Goal: Find specific page/section: Find specific page/section

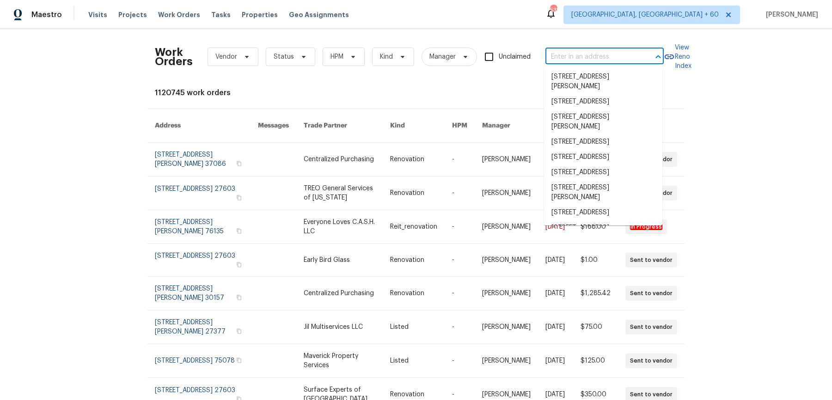
type input "[STREET_ADDRESS]"
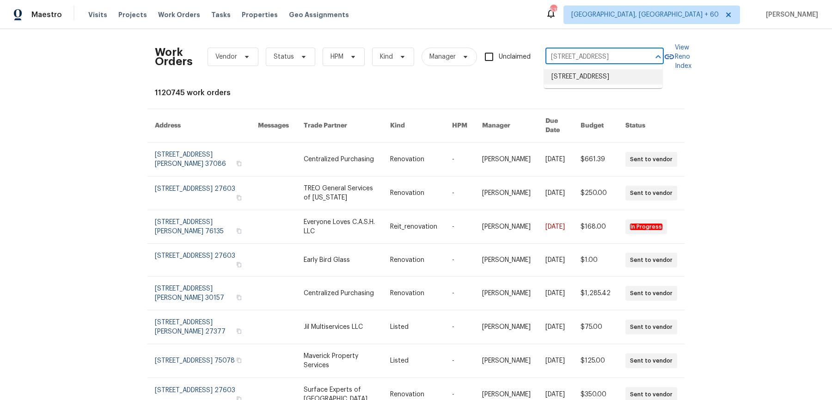
click at [574, 78] on li "[STREET_ADDRESS]" at bounding box center [603, 76] width 118 height 15
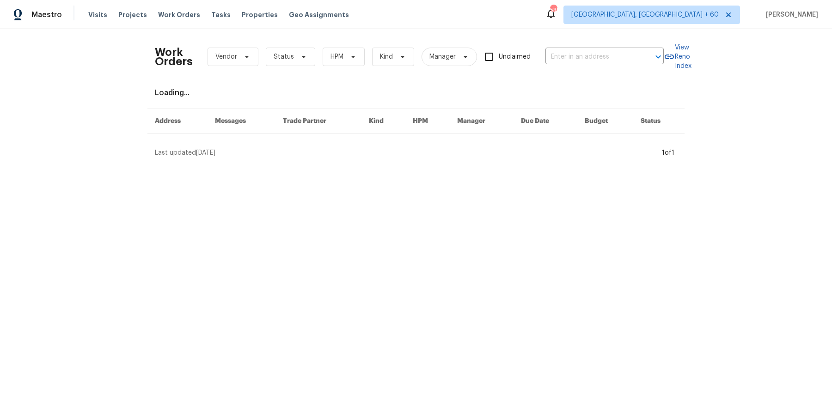
type input "[STREET_ADDRESS]"
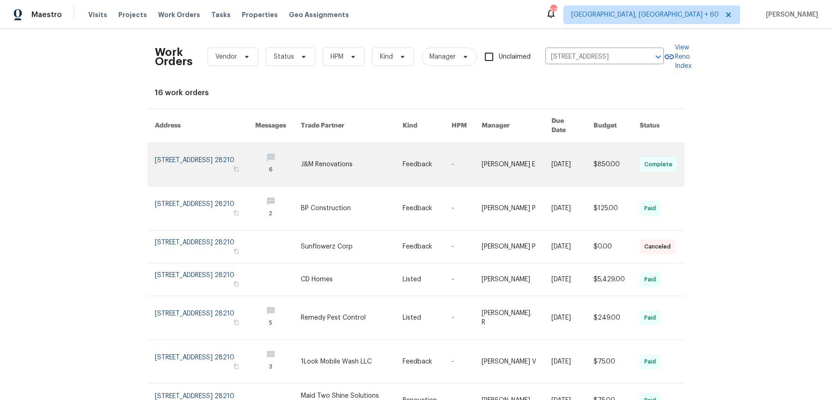
click at [538, 143] on link at bounding box center [516, 164] width 70 height 43
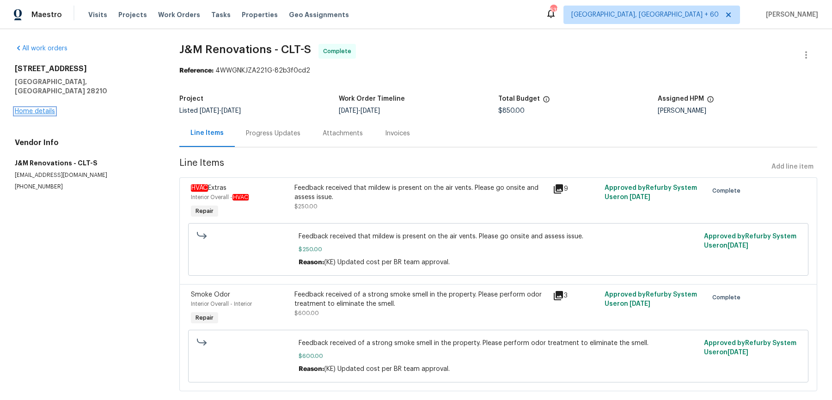
click at [44, 108] on link "Home details" at bounding box center [35, 111] width 40 height 6
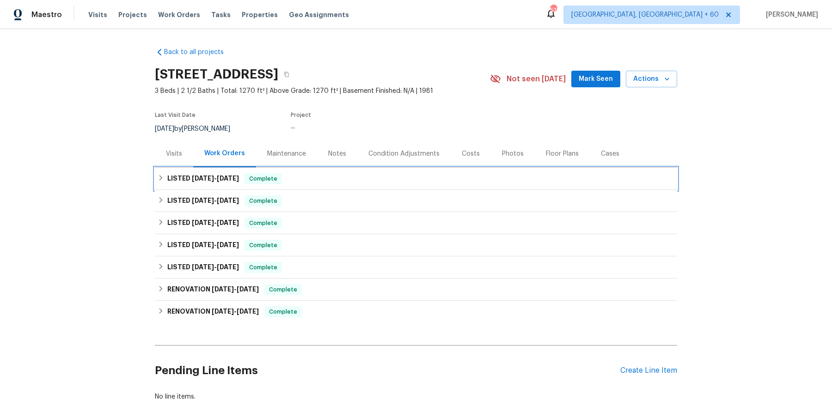
click at [414, 181] on div "LISTED [DATE] - [DATE] Complete" at bounding box center [416, 178] width 516 height 11
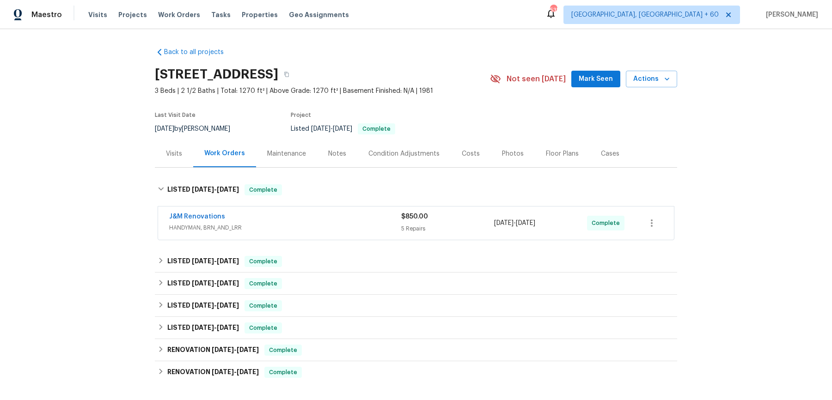
click at [378, 219] on div "J&M Renovations" at bounding box center [285, 217] width 232 height 11
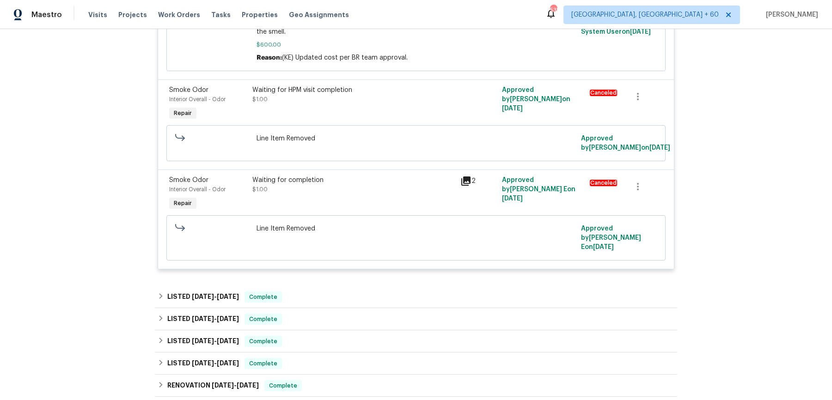
scroll to position [516, 0]
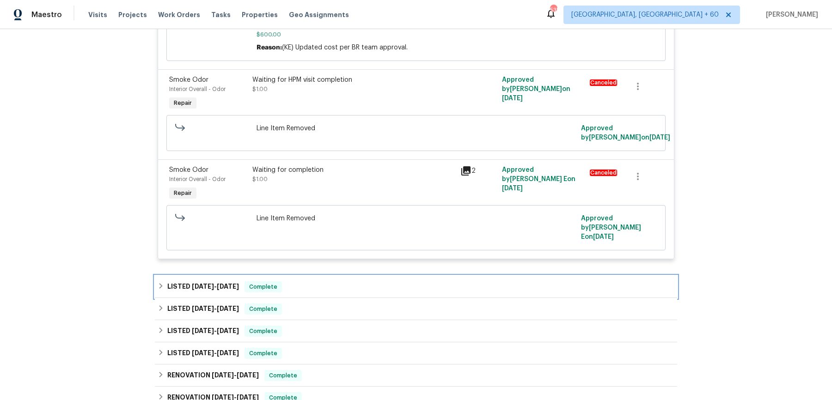
click at [350, 281] on div "LISTED [DATE] - [DATE] Complete" at bounding box center [416, 286] width 516 height 11
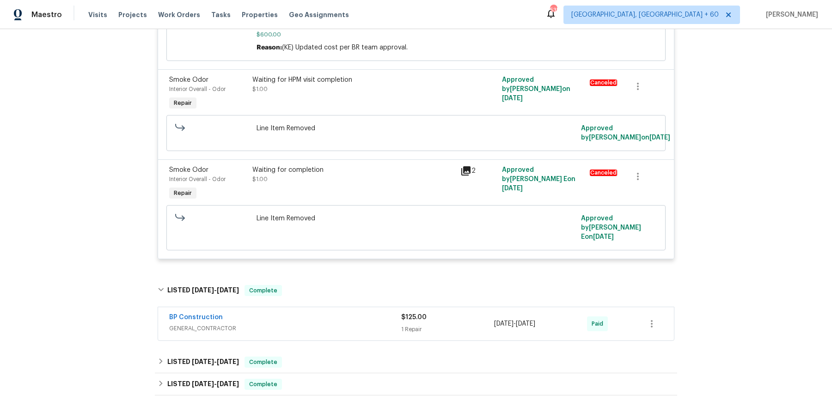
click at [334, 313] on div "BP Construction GENERAL_CONTRACTOR" at bounding box center [285, 324] width 232 height 22
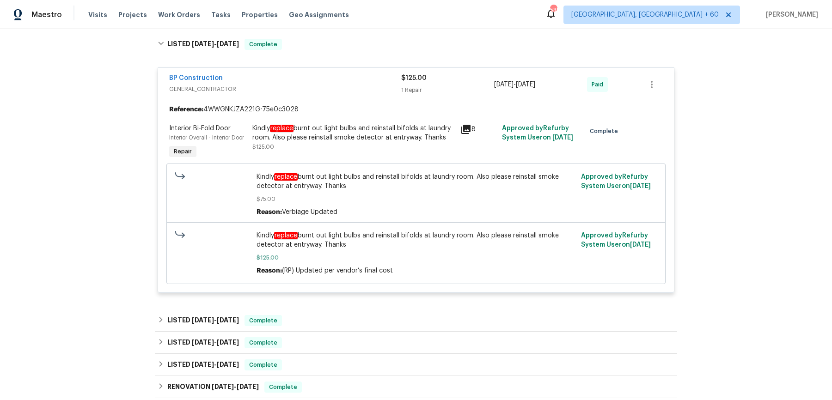
scroll to position [763, 0]
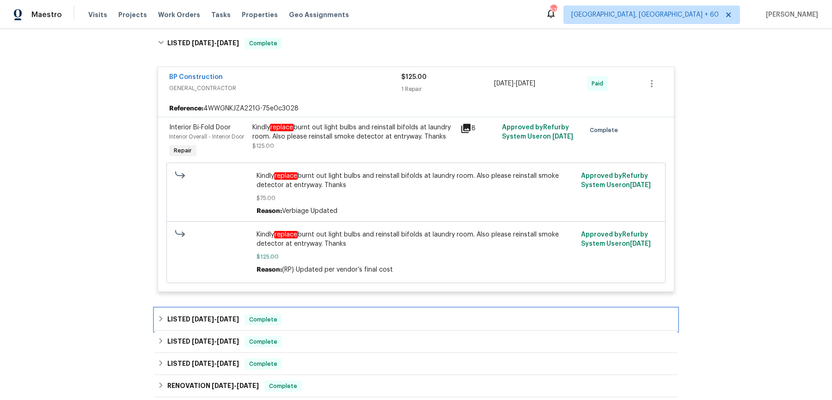
click at [341, 314] on div "LISTED [DATE] - [DATE] Complete" at bounding box center [416, 319] width 516 height 11
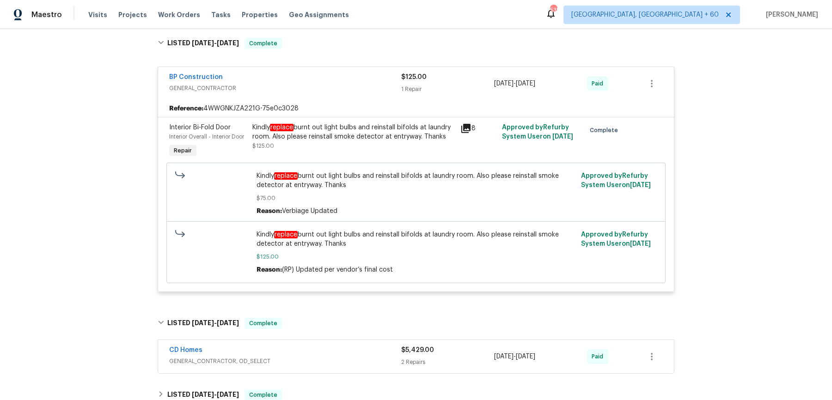
click at [330, 346] on div "CD Homes" at bounding box center [285, 351] width 232 height 11
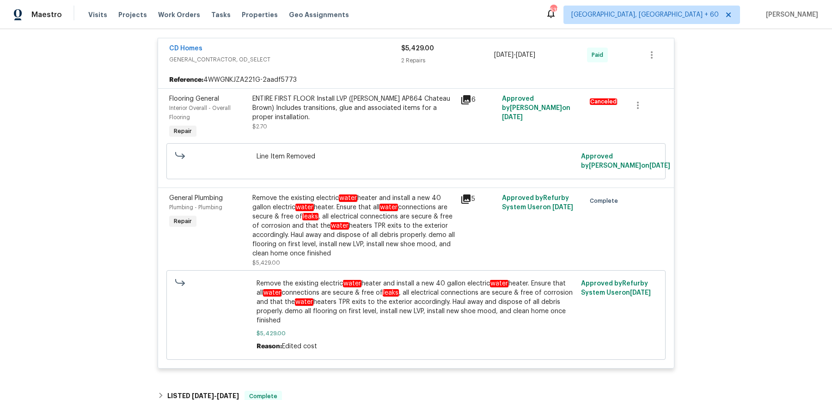
scroll to position [1125, 0]
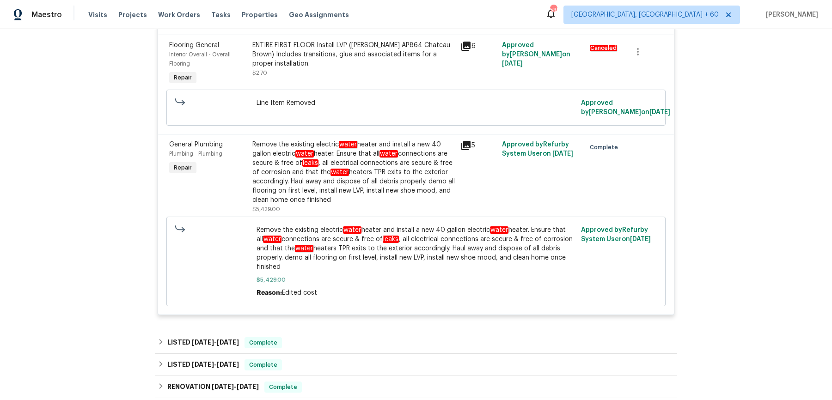
click at [325, 332] on div "LISTED [DATE] - [DATE] Complete" at bounding box center [416, 343] width 522 height 22
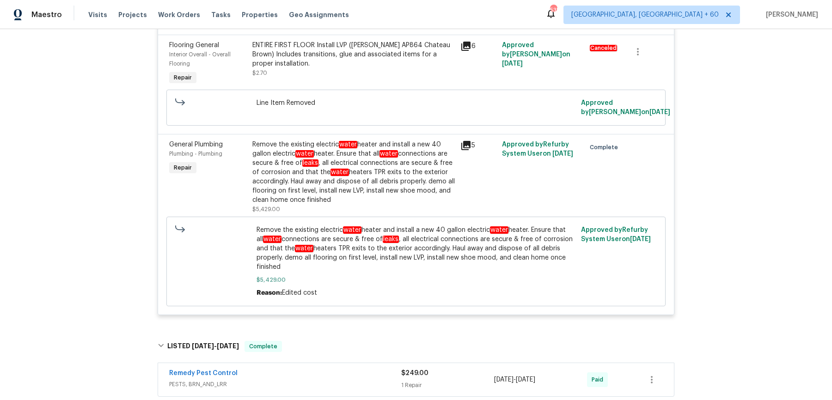
click at [325, 369] on div "Remedy Pest Control" at bounding box center [285, 374] width 232 height 11
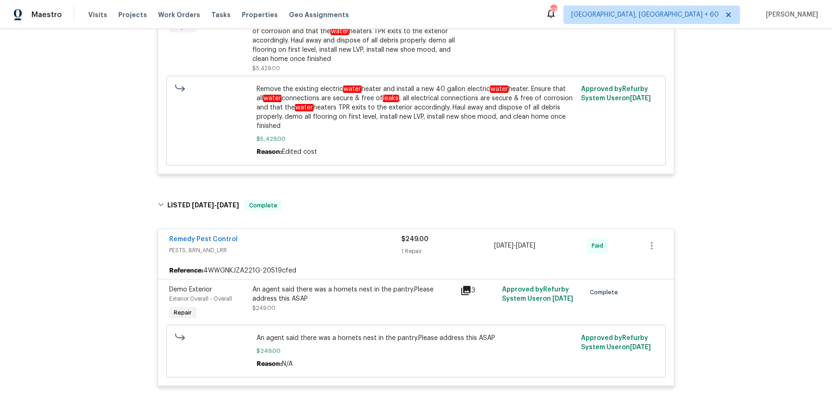
scroll to position [1379, 0]
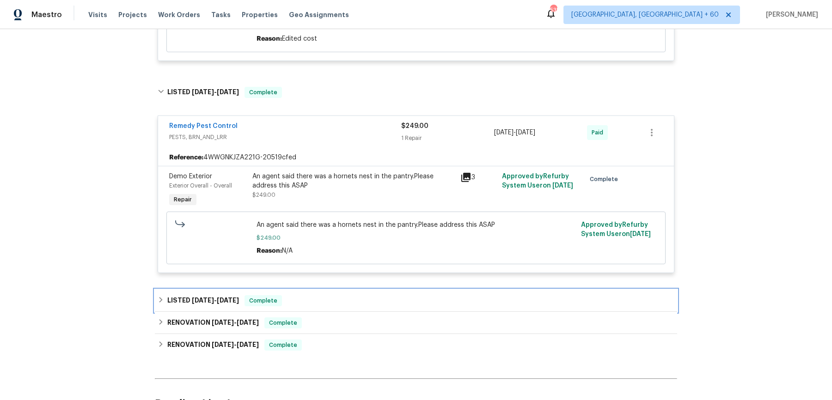
click at [319, 290] on div "LISTED [DATE] - [DATE] Complete" at bounding box center [416, 301] width 522 height 22
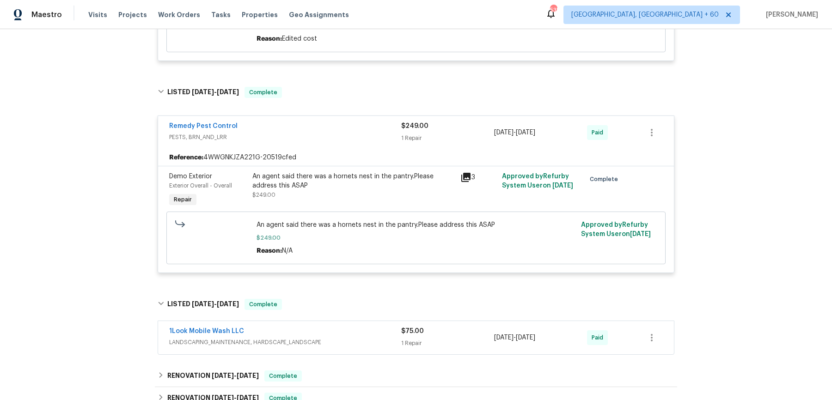
click at [311, 327] on div "1Look Mobile Wash LLC" at bounding box center [285, 332] width 232 height 11
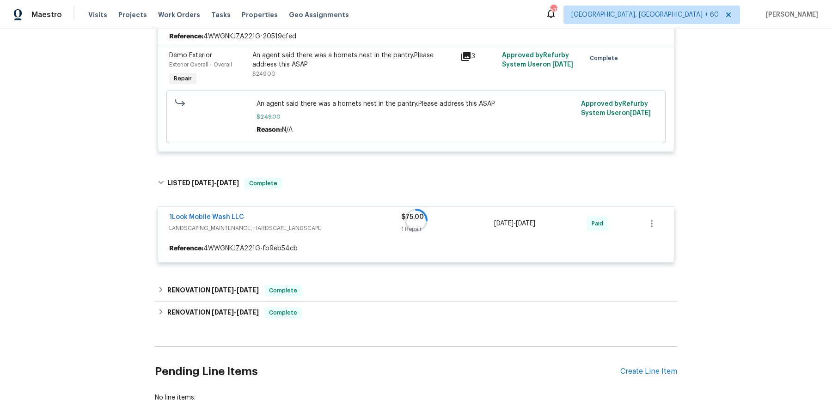
scroll to position [1502, 0]
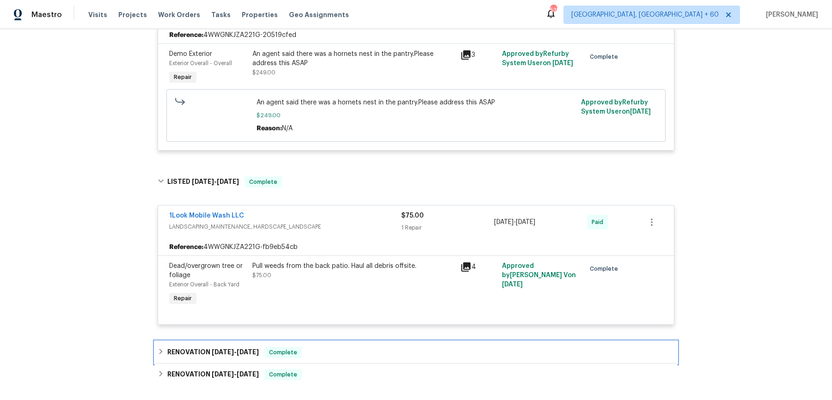
click at [310, 341] on div "RENOVATION [DATE] - [DATE] Complete" at bounding box center [416, 352] width 522 height 22
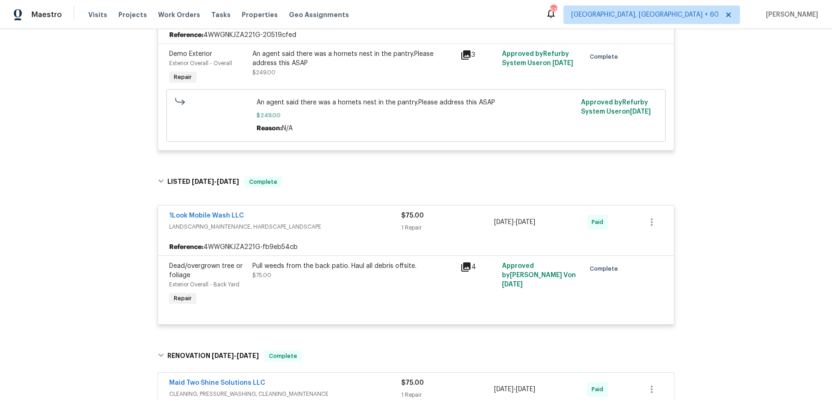
click at [325, 378] on div "Maid Two Shine Solutions LLC" at bounding box center [285, 383] width 232 height 11
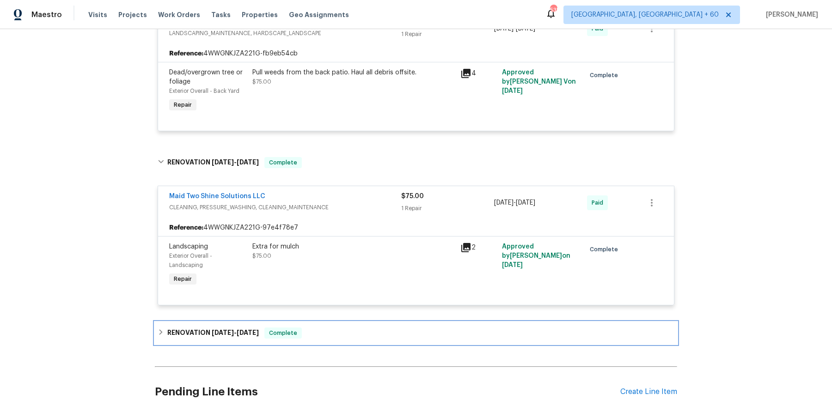
click at [326, 322] on div "RENOVATION [DATE] - [DATE] Complete" at bounding box center [416, 333] width 522 height 22
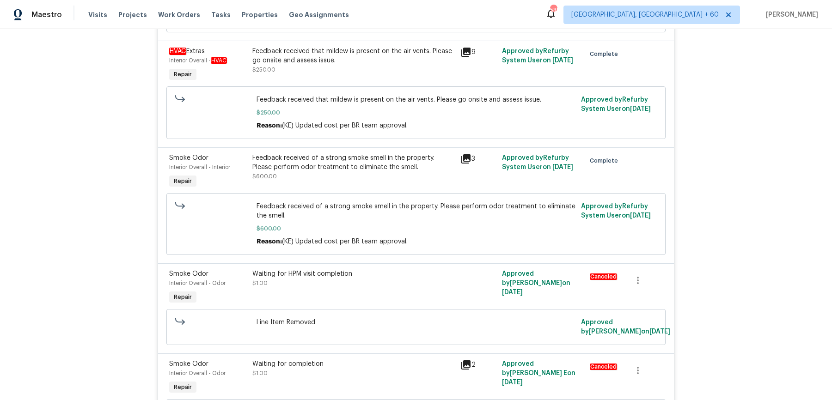
scroll to position [0, 0]
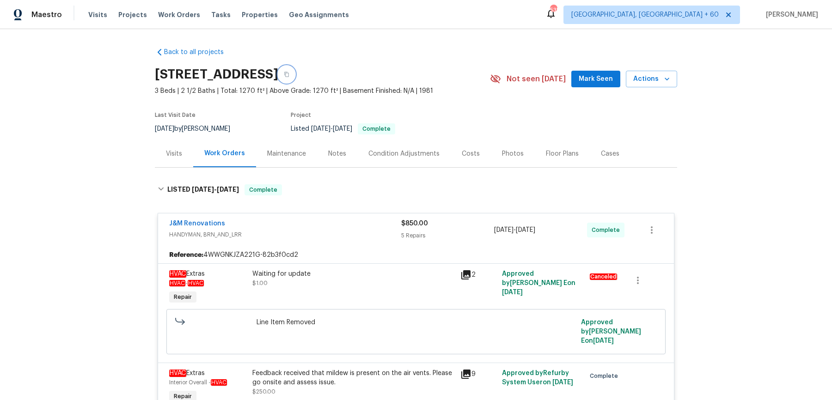
click at [295, 70] on button "button" at bounding box center [286, 74] width 17 height 17
click at [171, 9] on div "Visits Projects Work Orders Tasks Properties Geo Assignments" at bounding box center [224, 15] width 272 height 18
click at [170, 14] on span "Work Orders" at bounding box center [179, 14] width 42 height 9
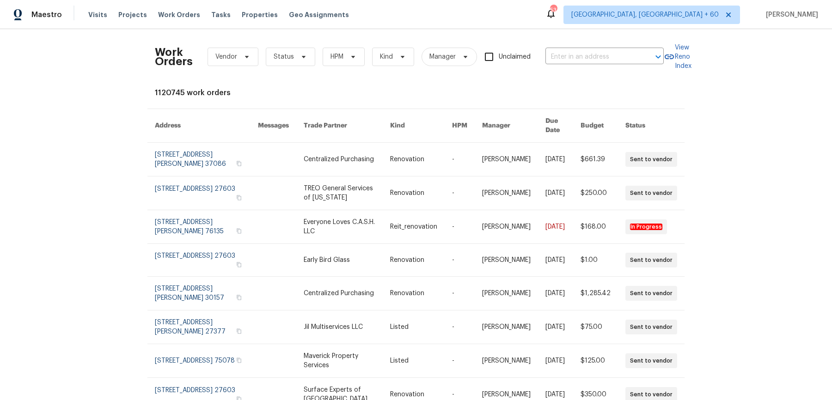
click at [592, 64] on div "Work Orders Vendor Status HPM Kind Manager Unclaimed ​" at bounding box center [409, 56] width 509 height 41
click at [594, 55] on input "text" at bounding box center [591, 57] width 92 height 14
paste input "[STREET_ADDRESS]"
type input "[STREET_ADDRESS]"
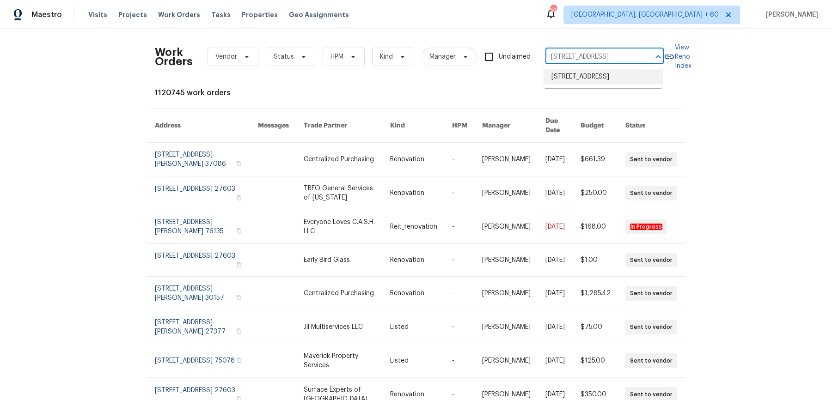
click at [581, 76] on li "[STREET_ADDRESS]" at bounding box center [603, 76] width 118 height 15
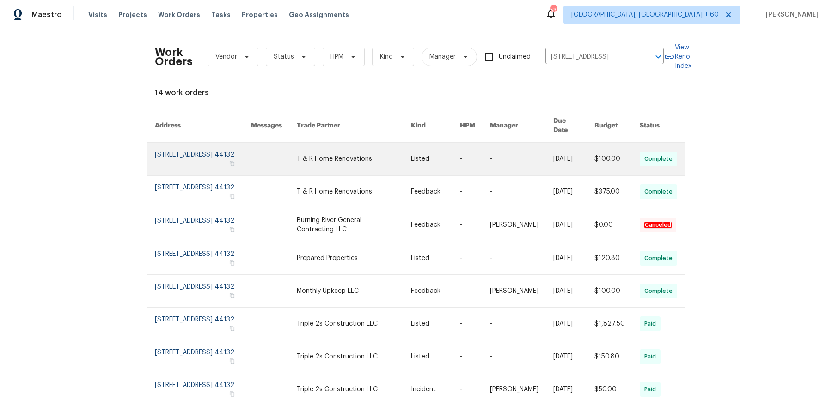
click at [487, 154] on td "-" at bounding box center [513, 159] width 63 height 33
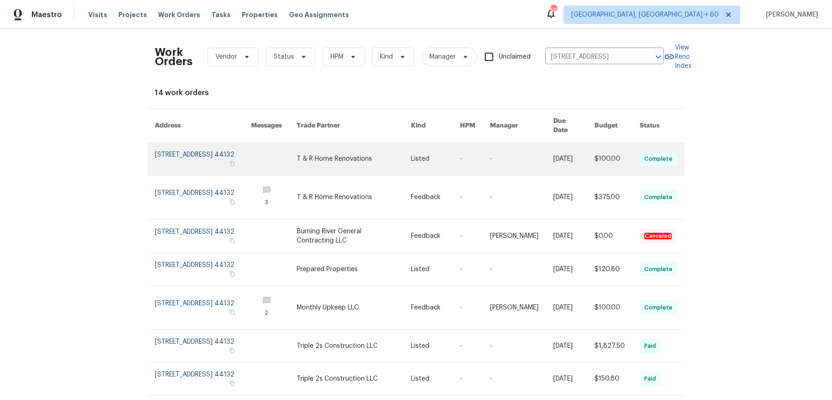
click at [487, 154] on td "-" at bounding box center [513, 159] width 63 height 33
click at [471, 143] on link at bounding box center [475, 159] width 30 height 32
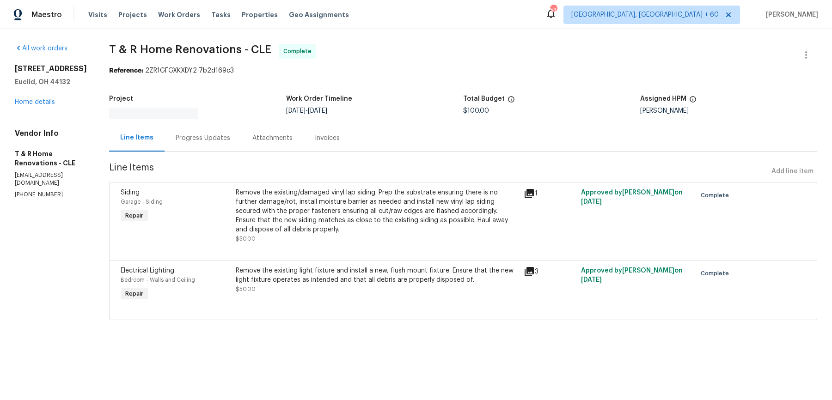
click at [48, 108] on div "All work orders [STREET_ADDRESS] Home details Vendor Info T & R Home Renovation…" at bounding box center [51, 121] width 72 height 155
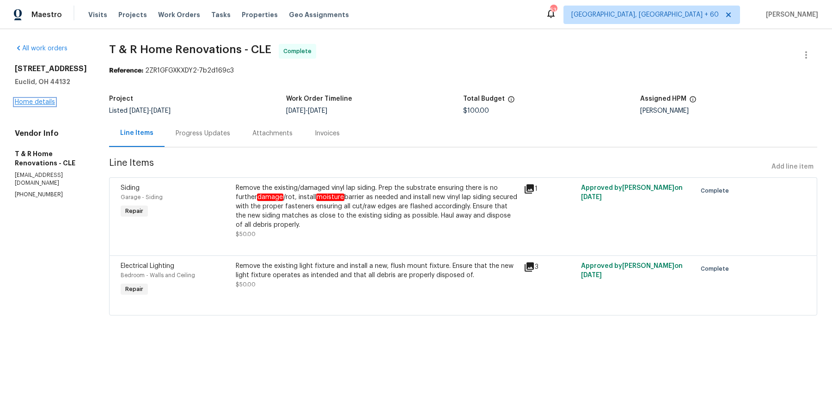
click at [49, 102] on link "Home details" at bounding box center [35, 102] width 40 height 6
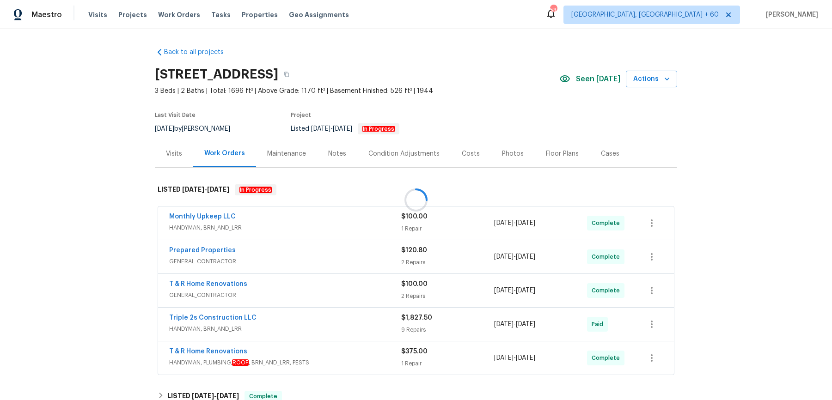
click at [343, 225] on div at bounding box center [416, 200] width 832 height 400
click at [355, 225] on span "HANDYMAN, BRN_AND_LRR" at bounding box center [285, 227] width 232 height 9
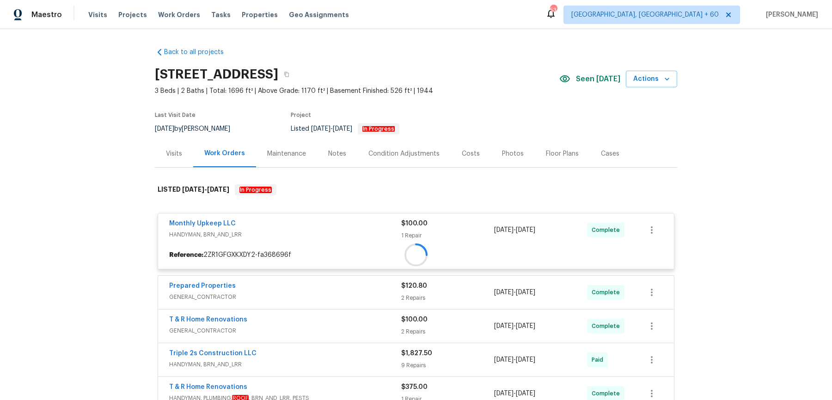
scroll to position [70, 0]
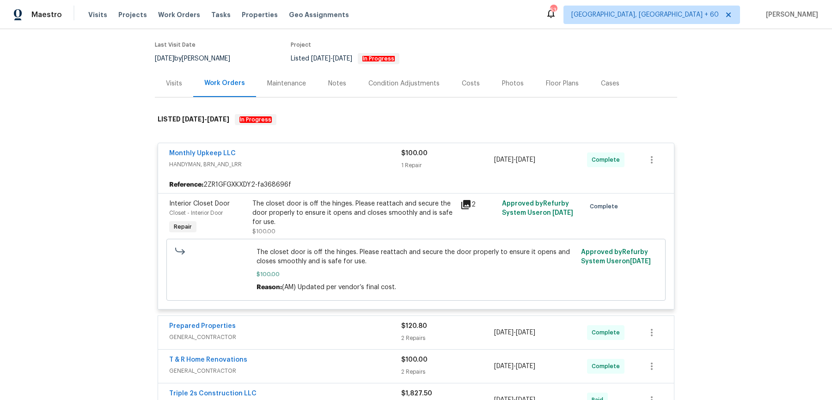
click at [332, 328] on div "Prepared Properties" at bounding box center [285, 327] width 232 height 11
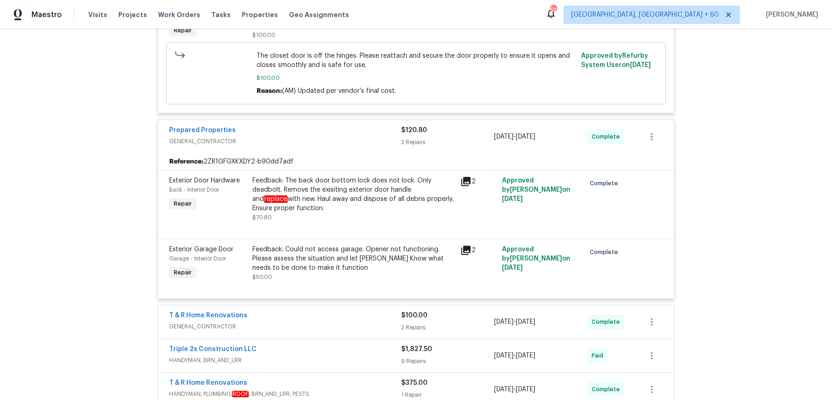
scroll to position [268, 0]
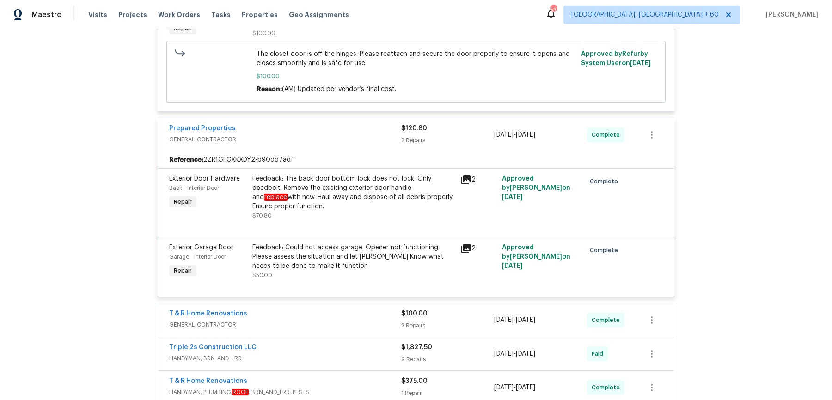
click at [332, 323] on span "GENERAL_CONTRACTOR" at bounding box center [285, 324] width 232 height 9
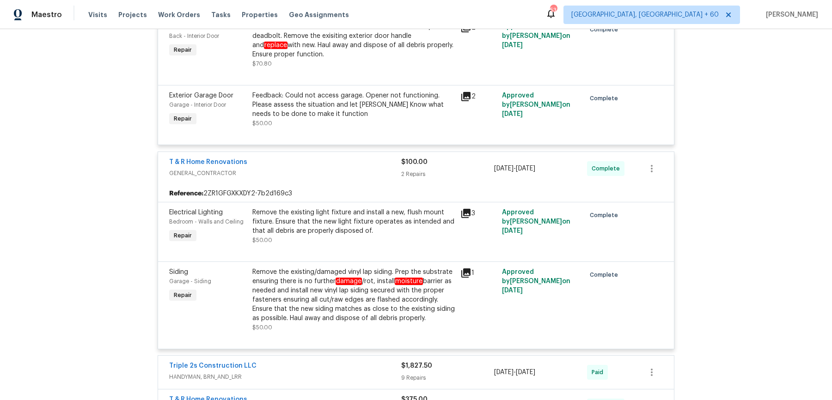
scroll to position [523, 0]
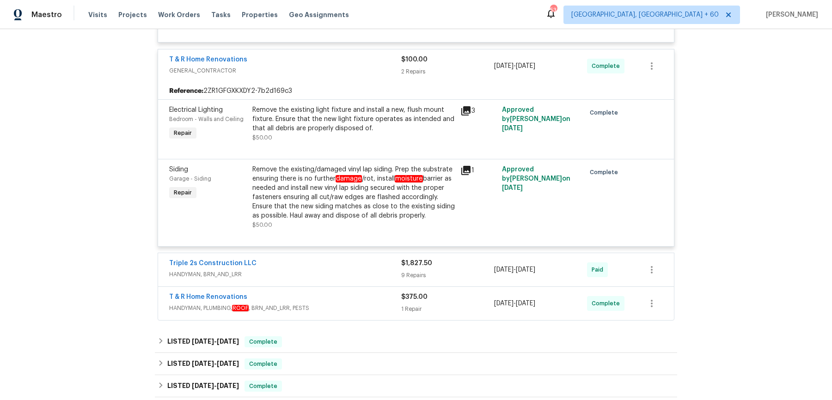
click at [348, 270] on span "HANDYMAN, BRN_AND_LRR" at bounding box center [285, 274] width 232 height 9
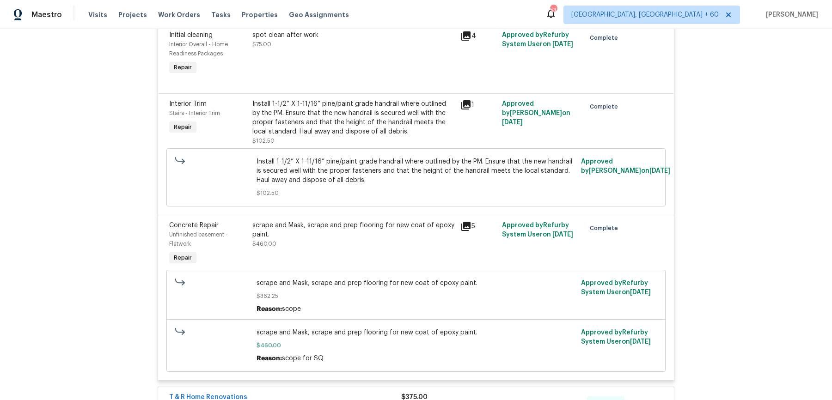
scroll to position [1433, 0]
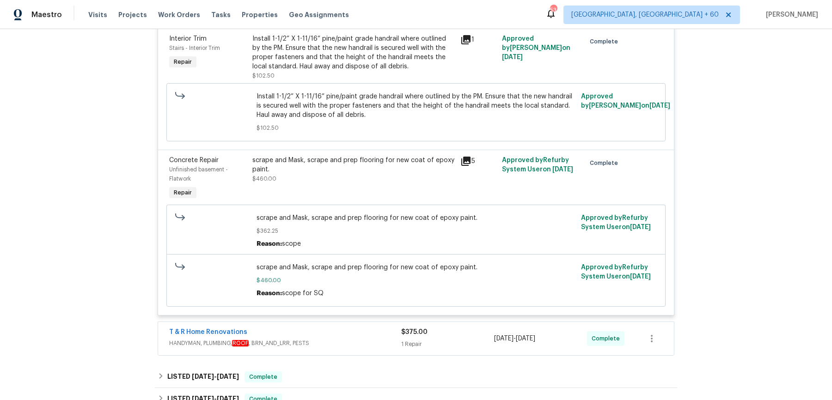
click at [342, 339] on span "HANDYMAN, PLUMBING, ROOF , BRN_AND_LRR, PESTS" at bounding box center [285, 343] width 232 height 9
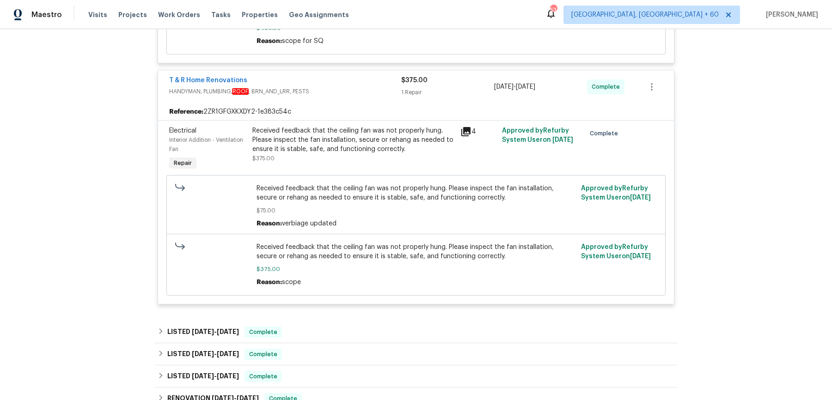
scroll to position [1688, 0]
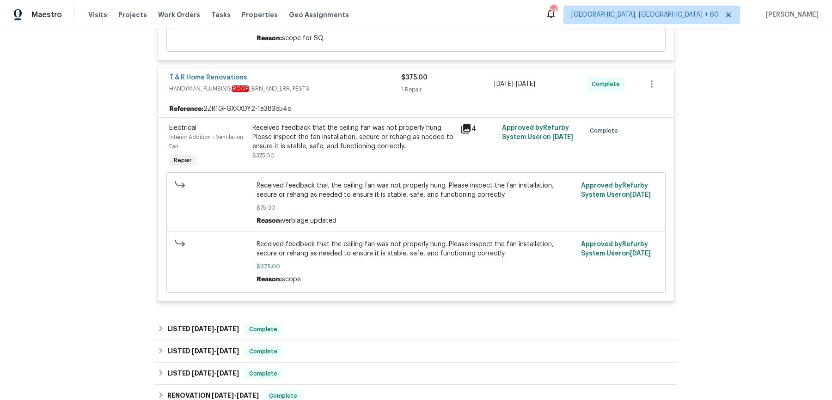
click at [347, 318] on div "LISTED [DATE] - [DATE] Complete" at bounding box center [416, 329] width 522 height 22
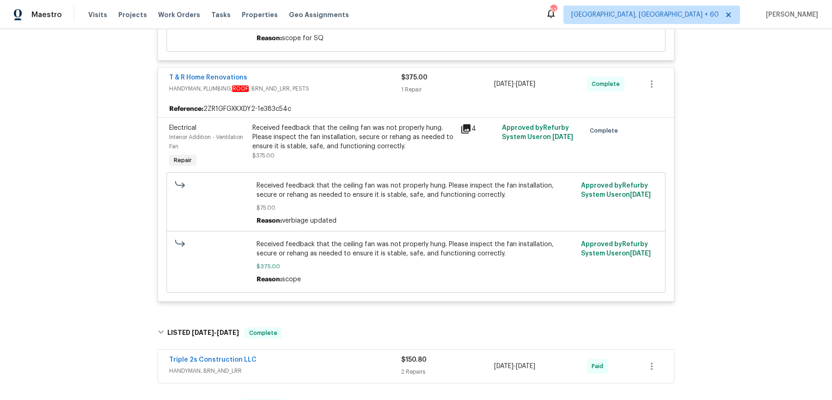
click at [343, 350] on div "Triple 2s Construction LLC HANDYMAN, BRN_AND_LRR $150.80 2 Repairs [DATE] - [DA…" at bounding box center [416, 366] width 516 height 33
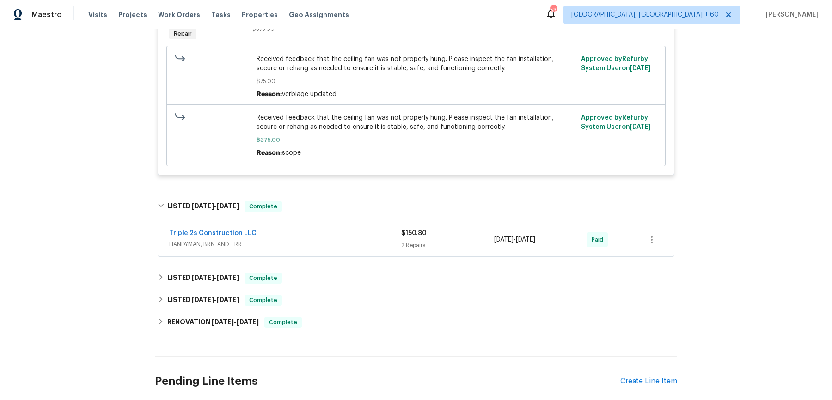
click at [346, 229] on div "Triple 2s Construction LLC" at bounding box center [285, 234] width 232 height 11
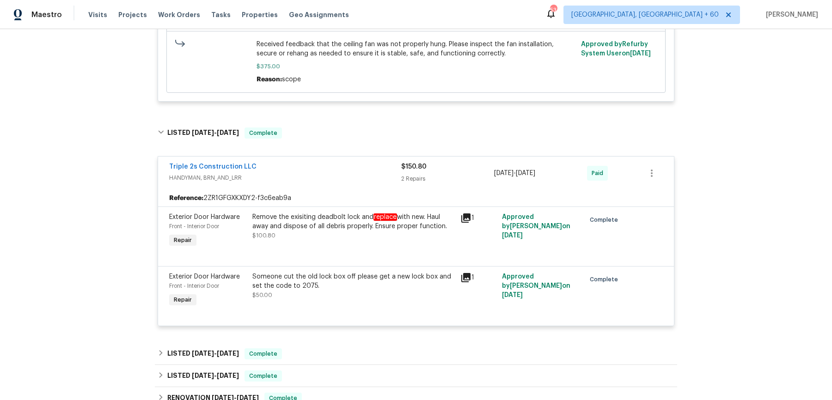
scroll to position [1920, 0]
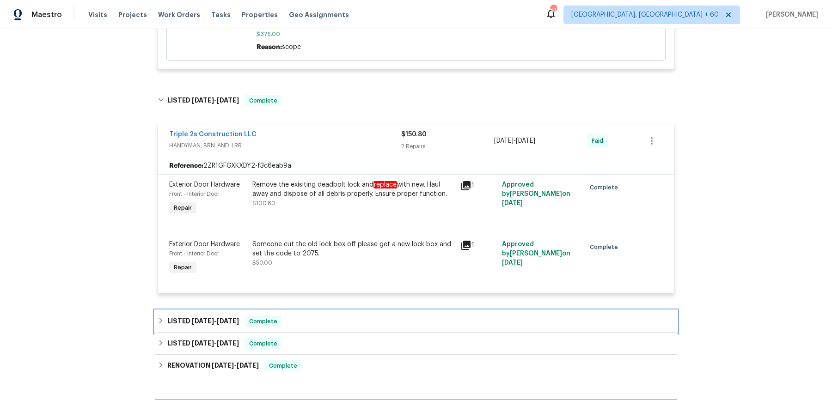
click at [331, 316] on div "LISTED [DATE] - [DATE] Complete" at bounding box center [416, 321] width 516 height 11
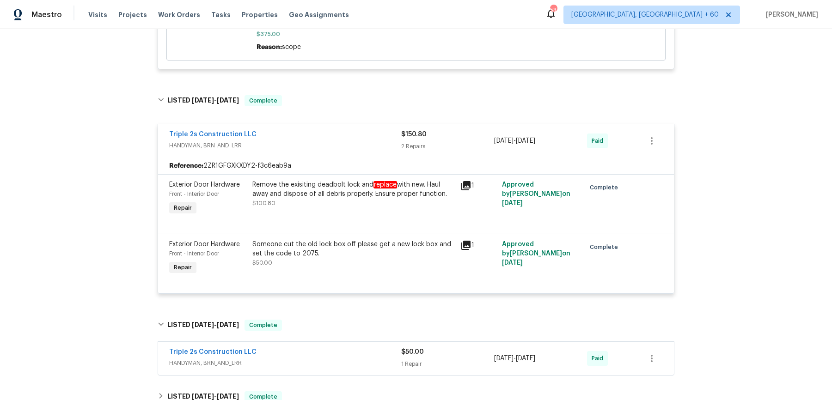
click at [322, 358] on span "HANDYMAN, BRN_AND_LRR" at bounding box center [285, 362] width 232 height 9
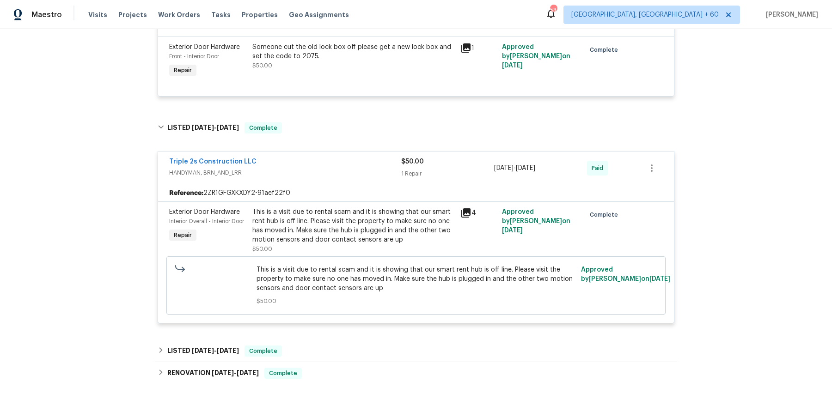
scroll to position [2120, 0]
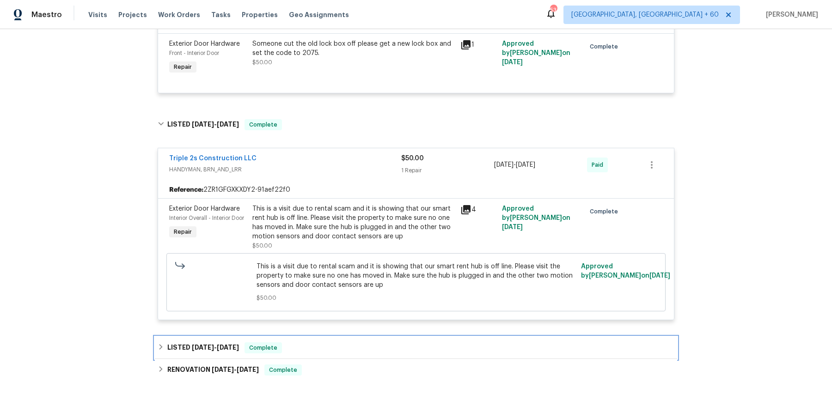
click at [326, 337] on div "LISTED [DATE] - [DATE] Complete" at bounding box center [416, 348] width 522 height 22
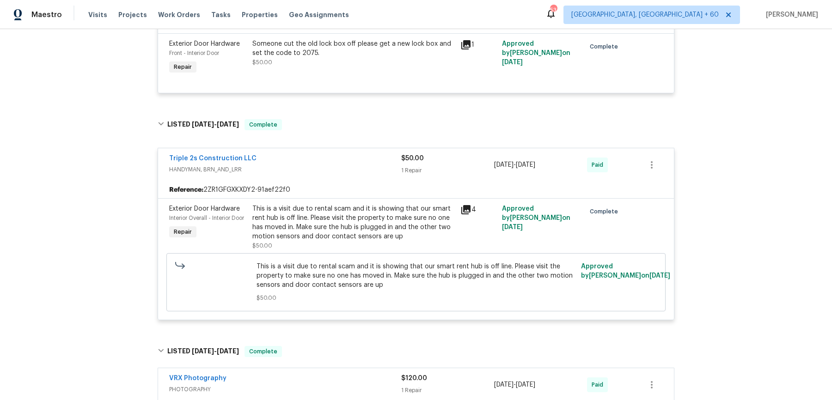
click at [315, 374] on div "VRX Photography" at bounding box center [285, 379] width 232 height 11
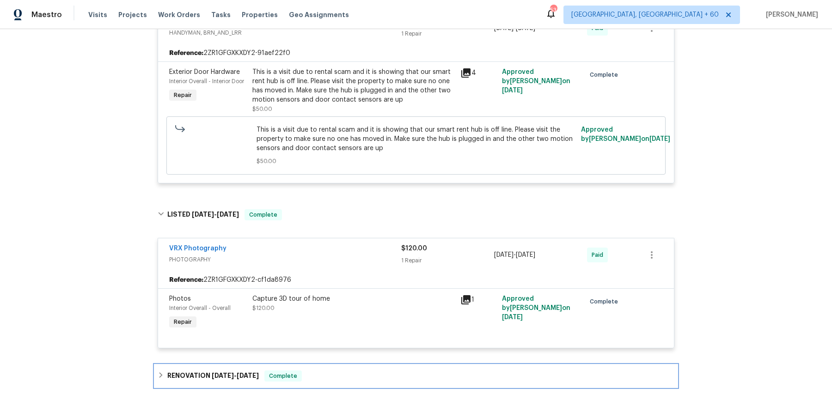
click at [315, 370] on div "RENOVATION [DATE] - [DATE] Complete" at bounding box center [416, 375] width 516 height 11
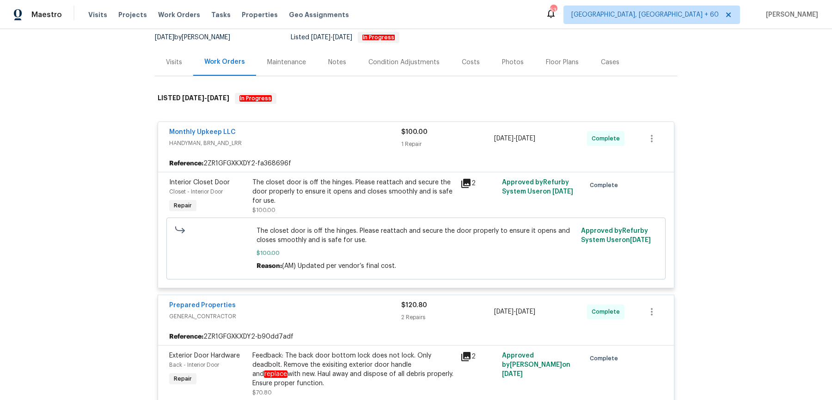
scroll to position [0, 0]
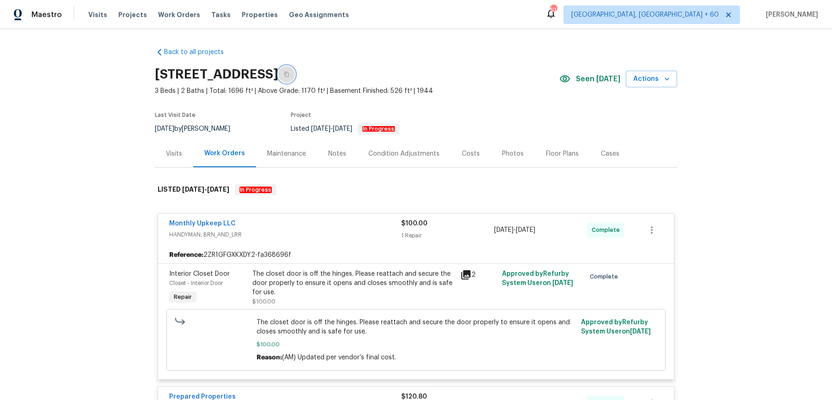
click at [295, 70] on button "button" at bounding box center [286, 74] width 17 height 17
click at [172, 17] on span "Work Orders" at bounding box center [179, 14] width 42 height 9
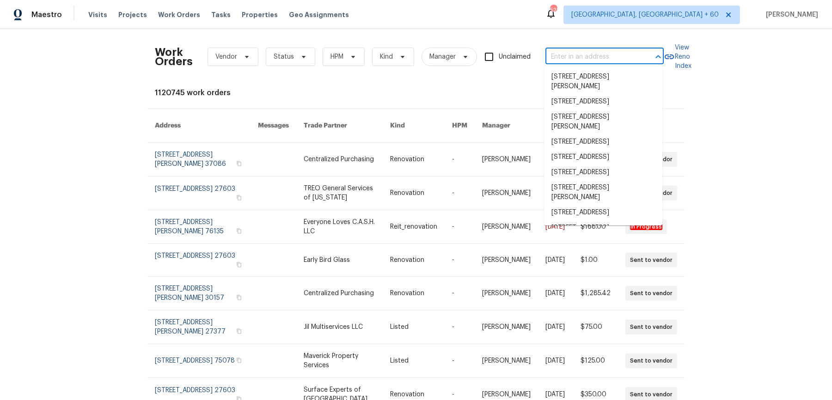
click at [572, 57] on input "text" at bounding box center [591, 57] width 92 height 14
paste input "[STREET_ADDRESS]"
type input "[STREET_ADDRESS]"
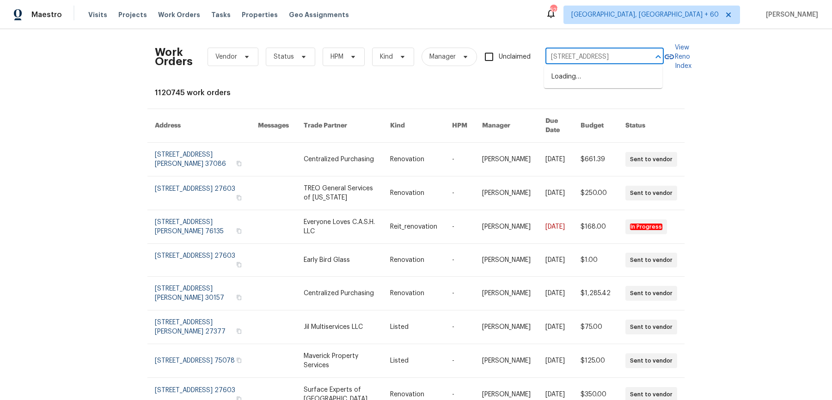
scroll to position [0, 34]
click at [577, 81] on li "[STREET_ADDRESS]" at bounding box center [603, 76] width 118 height 15
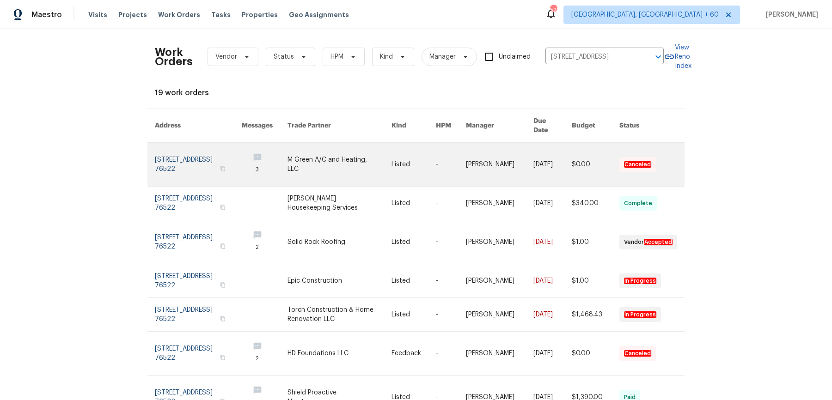
click at [461, 155] on link at bounding box center [451, 164] width 30 height 43
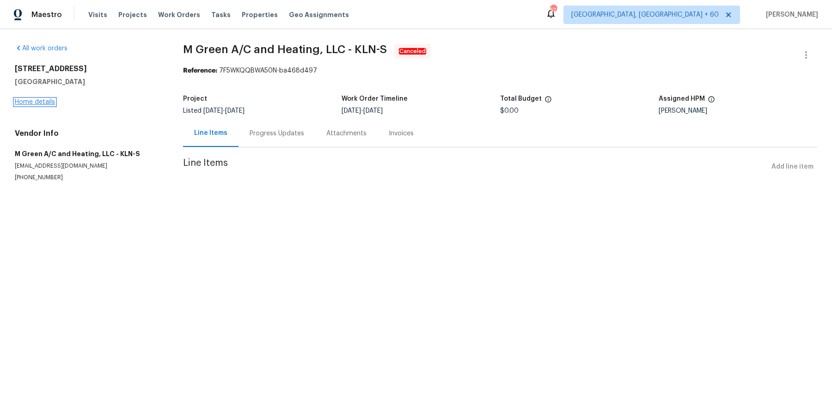
click at [24, 101] on link "Home details" at bounding box center [35, 102] width 40 height 6
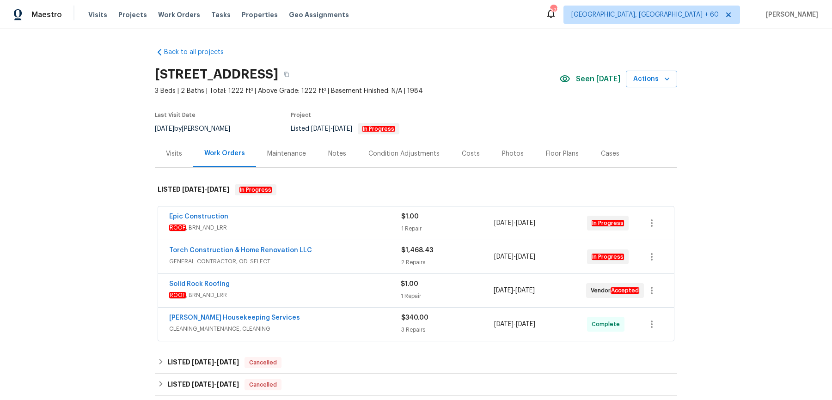
click at [315, 211] on div "Epic Construction ROOF , BRN_AND_LRR $1.00 1 Repair [DATE] - [DATE] In Progress" at bounding box center [416, 222] width 516 height 33
click at [317, 223] on span "ROOF , BRN_AND_LRR" at bounding box center [285, 227] width 232 height 9
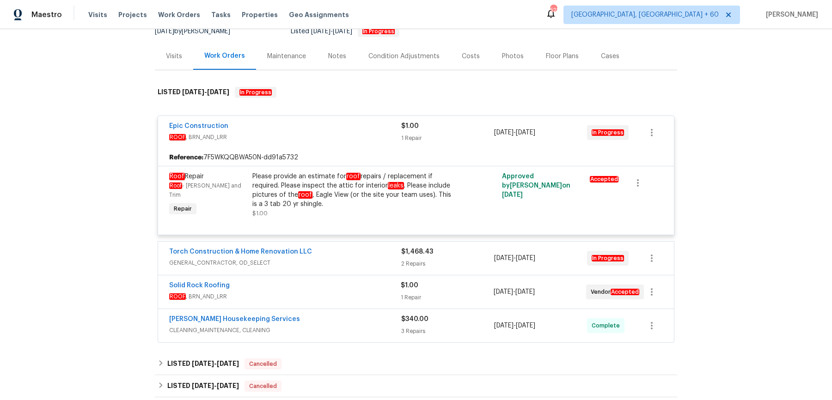
scroll to position [98, 0]
click at [321, 250] on div "Torch Construction & Home Renovation LLC" at bounding box center [285, 251] width 232 height 11
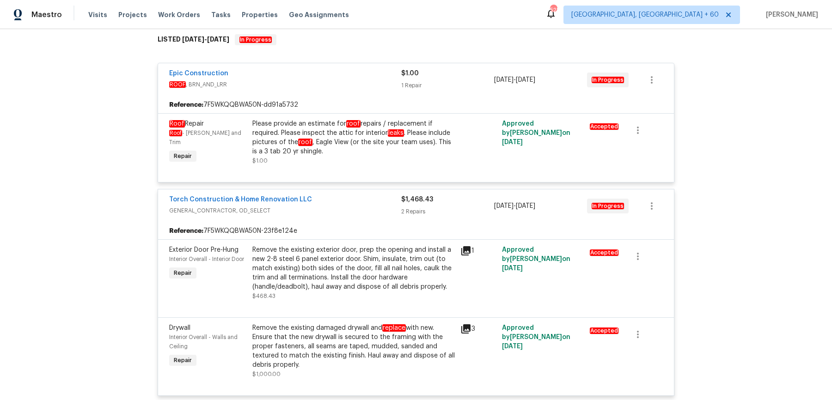
scroll to position [278, 0]
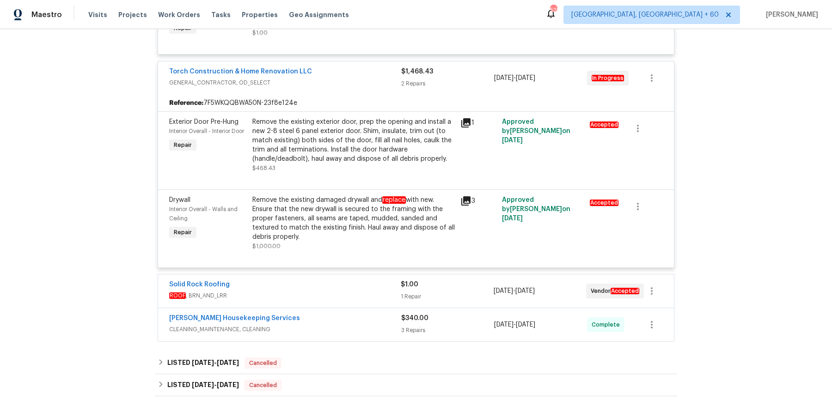
click at [375, 281] on div "Solid Rock Roofing" at bounding box center [284, 285] width 231 height 11
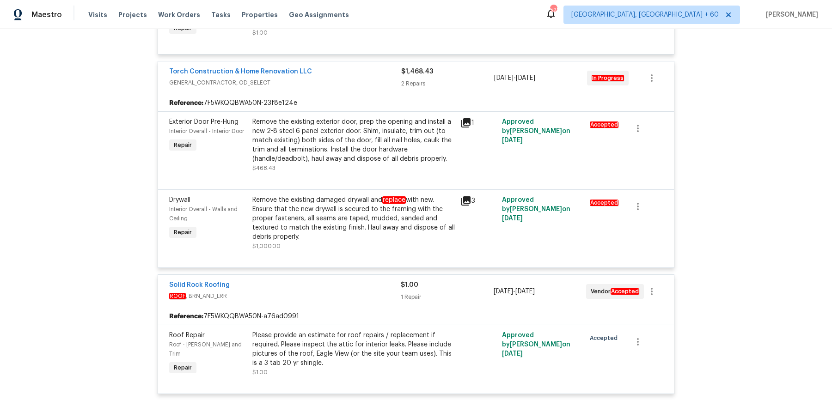
scroll to position [360, 0]
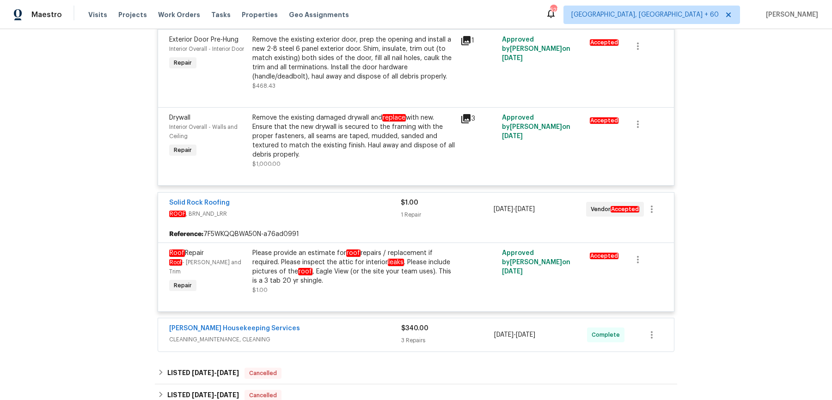
click at [365, 328] on div "[PERSON_NAME] Housekeeping Services" at bounding box center [285, 329] width 232 height 11
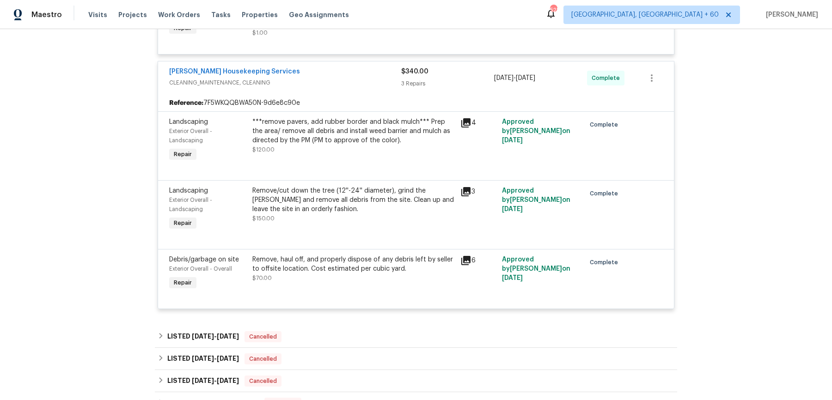
scroll to position [640, 0]
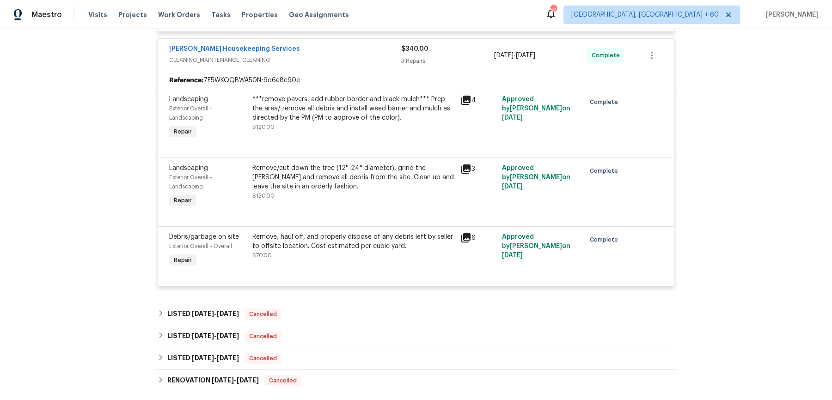
click at [353, 310] on div "LISTED [DATE] - [DATE] Cancelled" at bounding box center [416, 314] width 516 height 11
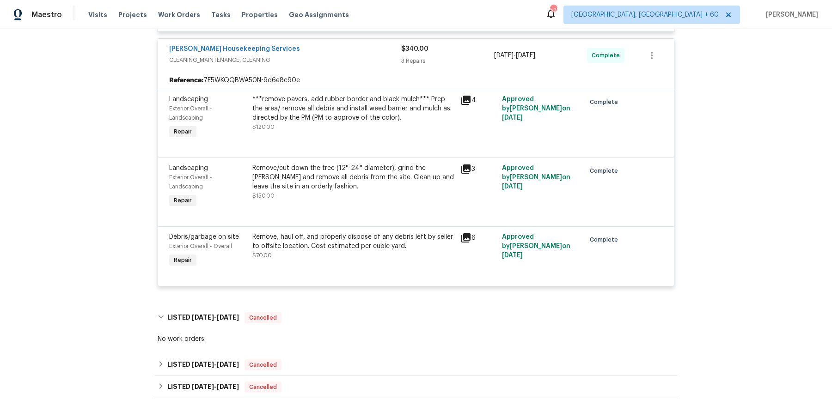
click at [327, 376] on div "LISTED [DATE] - [DATE] Cancelled" at bounding box center [416, 387] width 522 height 22
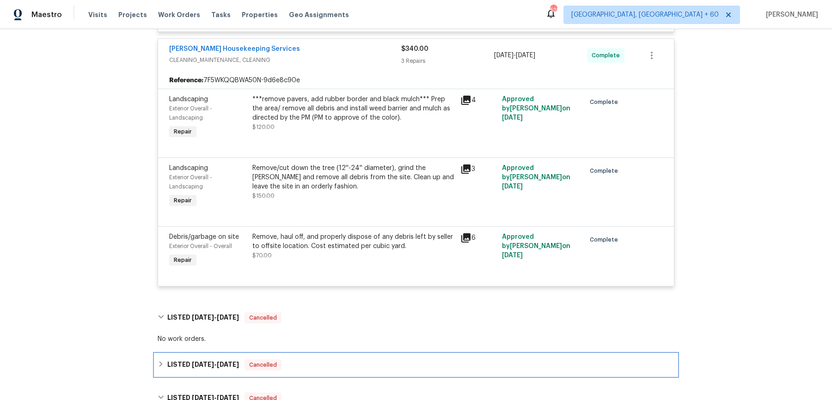
click at [328, 369] on div "LISTED [DATE] - [DATE] Cancelled" at bounding box center [416, 364] width 516 height 11
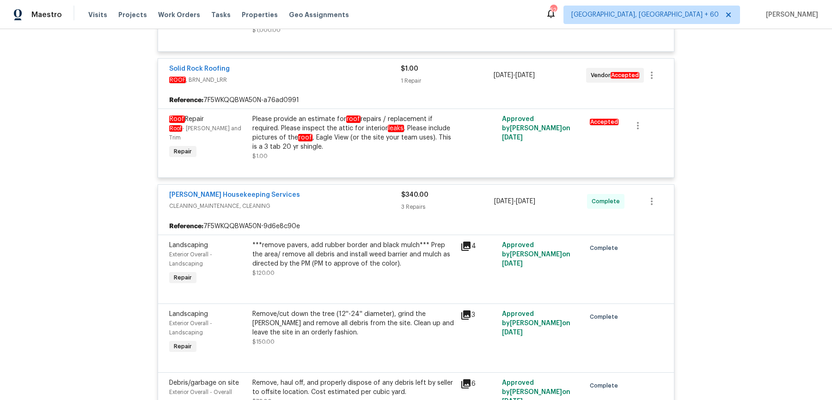
scroll to position [495, 0]
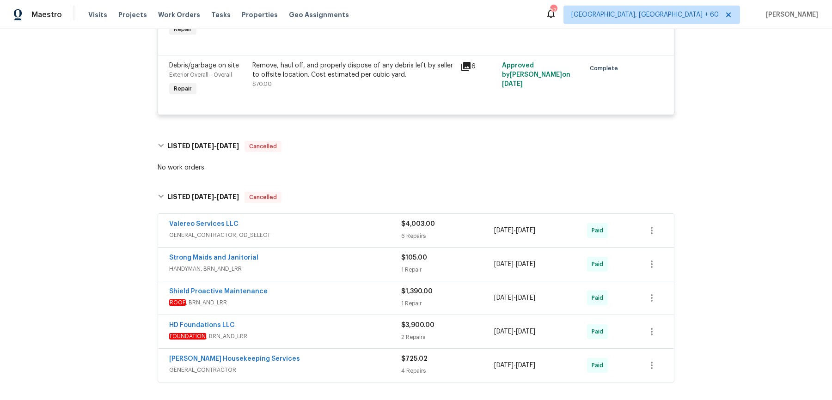
click at [320, 231] on span "GENERAL_CONTRACTOR, OD_SELECT" at bounding box center [285, 235] width 232 height 9
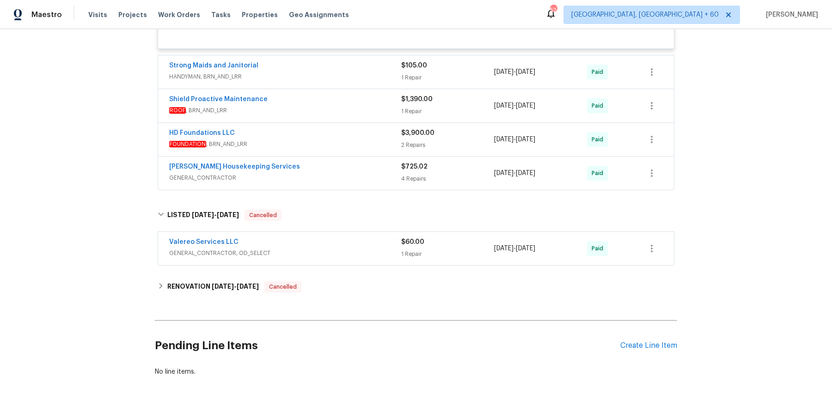
scroll to position [1809, 0]
click at [363, 93] on div "Shield Proactive Maintenance" at bounding box center [285, 98] width 232 height 11
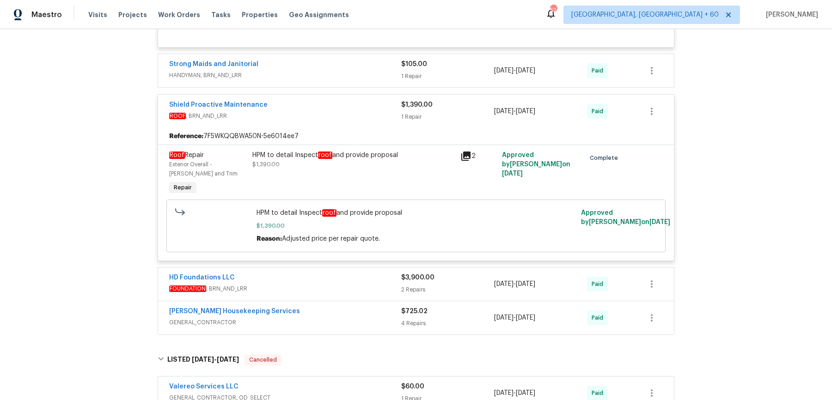
click at [384, 307] on div "[PERSON_NAME] Housekeeping Services" at bounding box center [285, 312] width 232 height 11
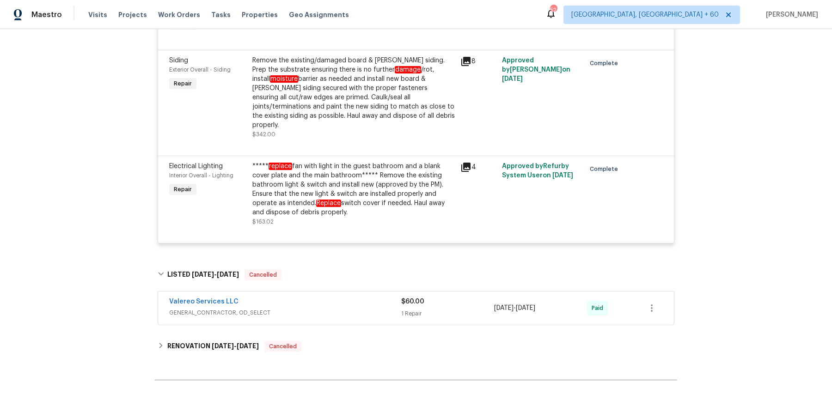
scroll to position [2305, 0]
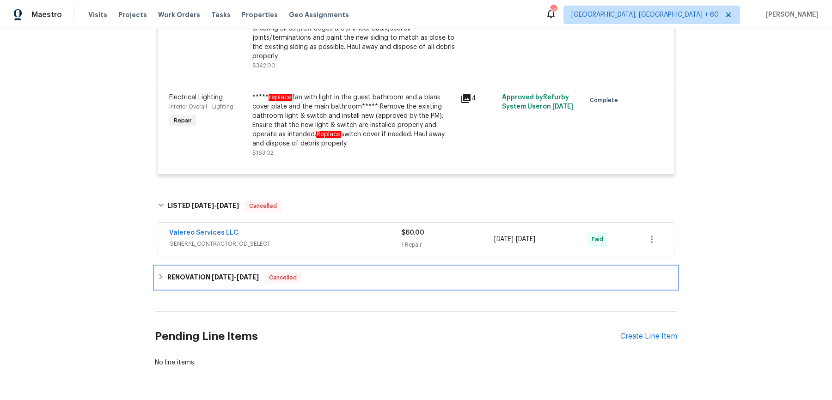
click at [371, 272] on div "RENOVATION [DATE] - [DATE] Cancelled" at bounding box center [416, 277] width 516 height 11
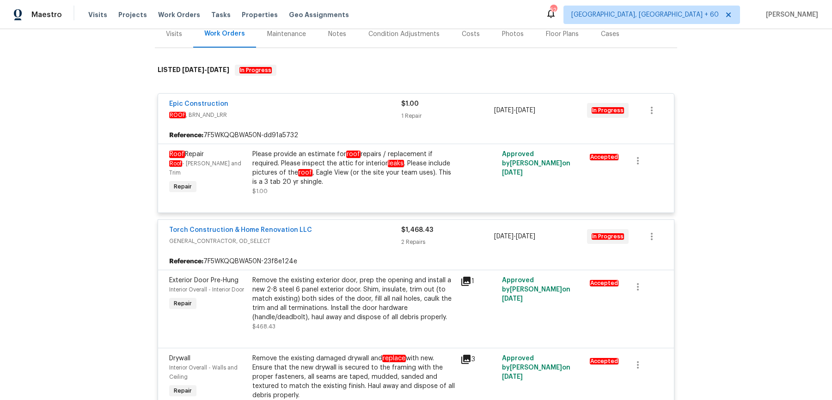
scroll to position [0, 0]
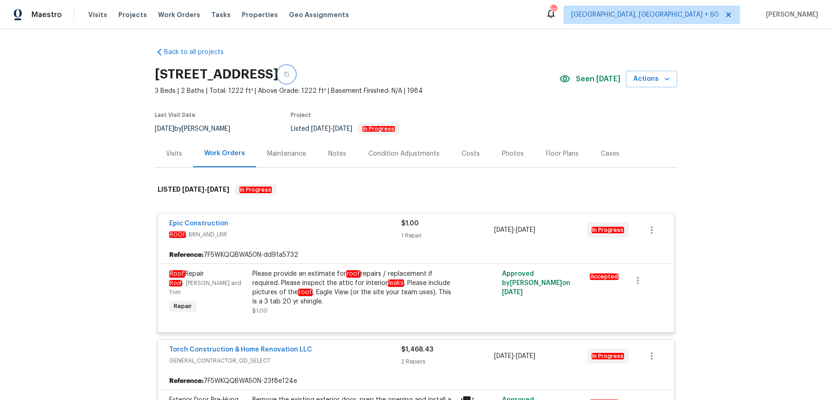
click at [295, 79] on button "button" at bounding box center [286, 74] width 17 height 17
click at [176, 18] on span "Work Orders" at bounding box center [179, 14] width 42 height 9
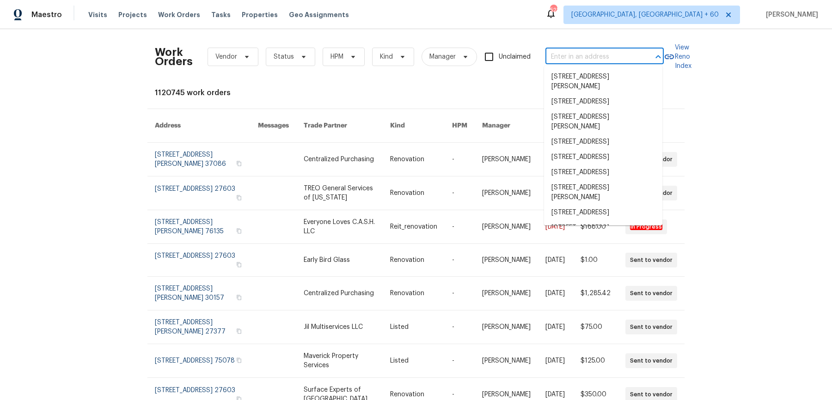
click at [547, 57] on input "text" at bounding box center [591, 57] width 92 height 14
paste input "[STREET_ADDRESS]"
type input "[STREET_ADDRESS]"
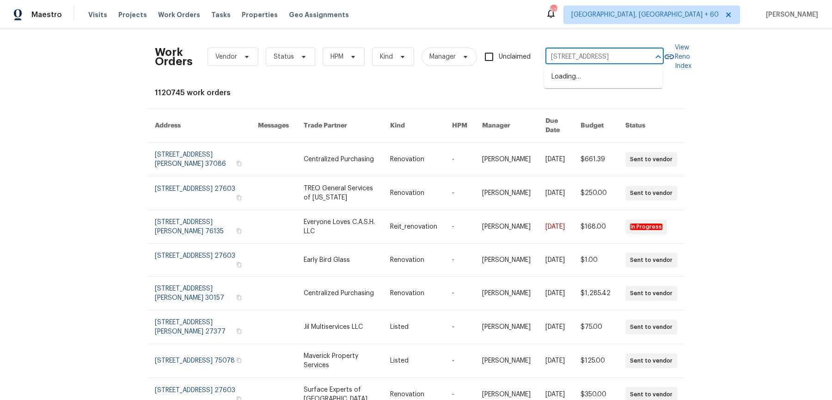
scroll to position [0, 21]
click at [565, 80] on li "[STREET_ADDRESS]" at bounding box center [603, 76] width 118 height 15
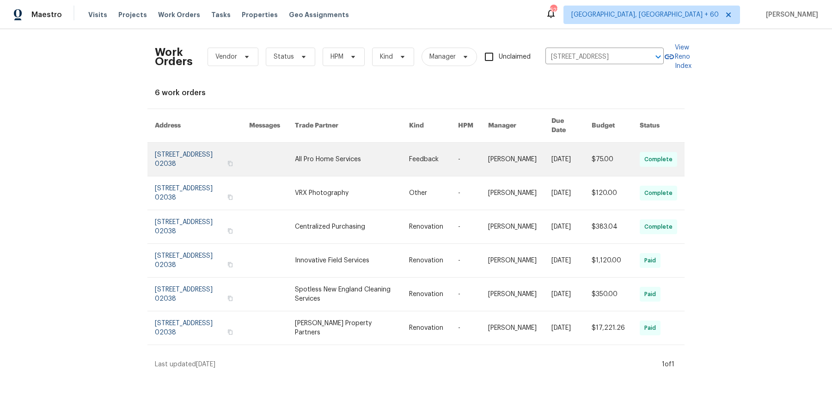
click at [439, 146] on link at bounding box center [433, 159] width 49 height 33
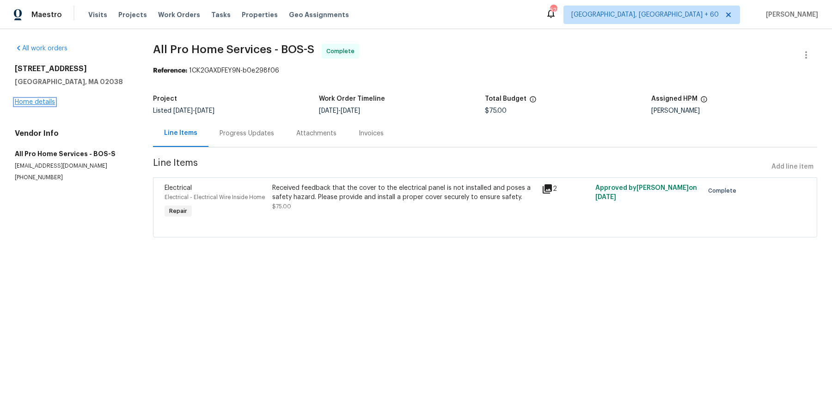
click at [47, 104] on link "Home details" at bounding box center [35, 102] width 40 height 6
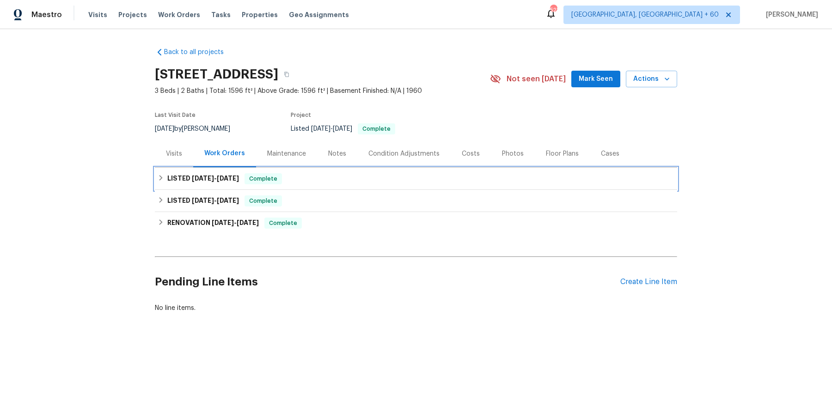
click at [321, 183] on div "LISTED [DATE] - [DATE] Complete" at bounding box center [416, 178] width 516 height 11
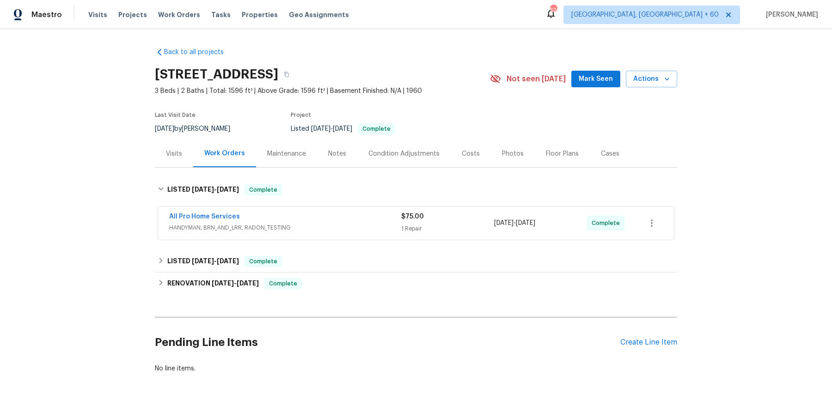
click at [322, 225] on span "HANDYMAN, BRN_AND_LRR, RADON_TESTING" at bounding box center [285, 227] width 232 height 9
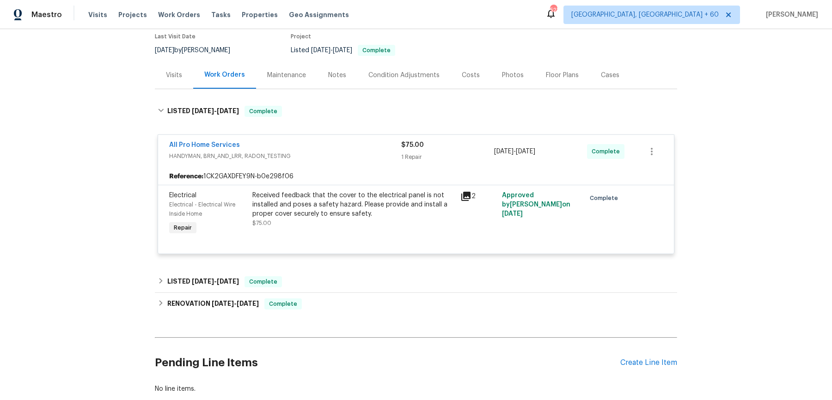
scroll to position [79, 0]
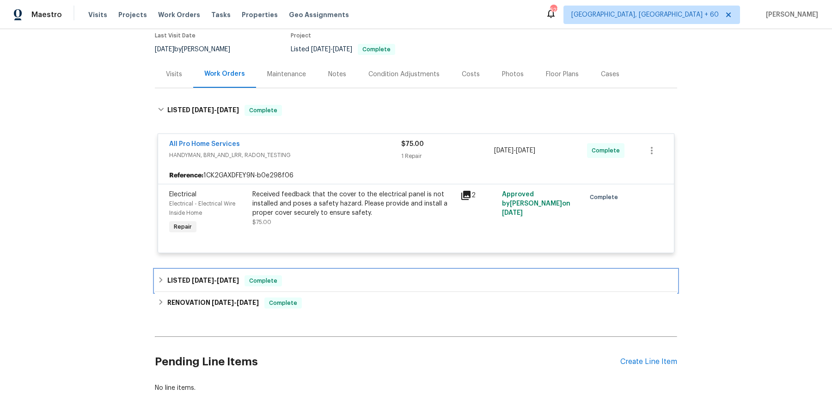
click at [315, 274] on div "LISTED [DATE] - [DATE] Complete" at bounding box center [416, 281] width 522 height 22
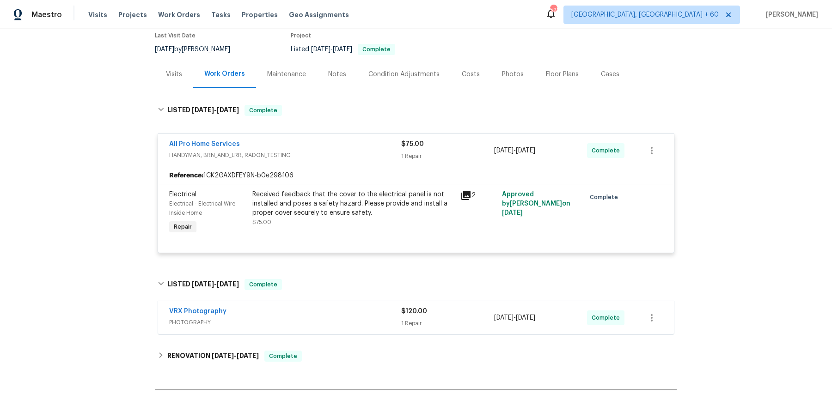
click at [315, 316] on div "VRX Photography" at bounding box center [285, 312] width 232 height 11
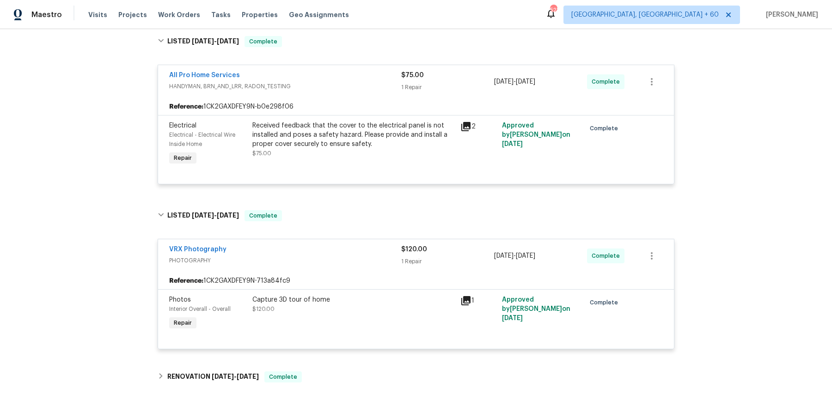
scroll to position [217, 0]
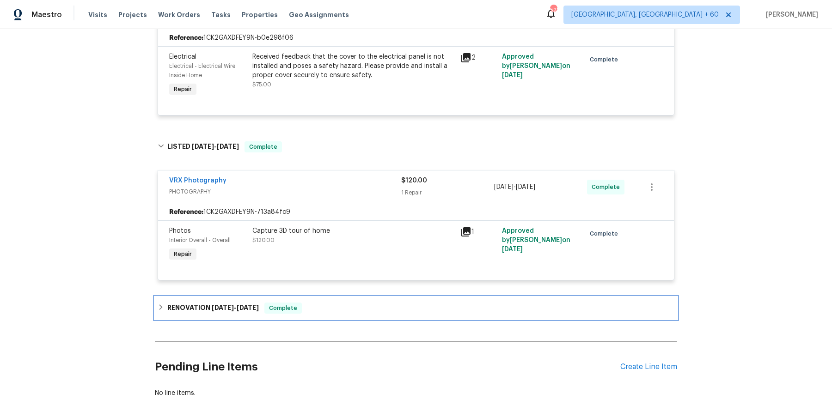
click at [316, 309] on div "RENOVATION [DATE] - [DATE] Complete" at bounding box center [416, 308] width 516 height 11
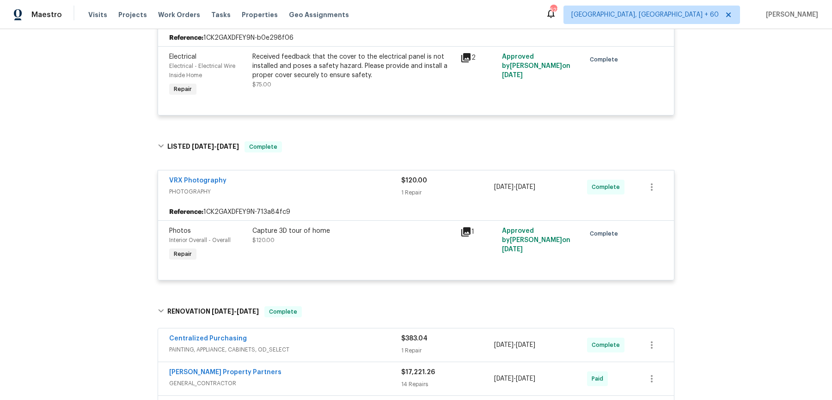
click at [315, 340] on div "Centralized Purchasing" at bounding box center [285, 339] width 232 height 11
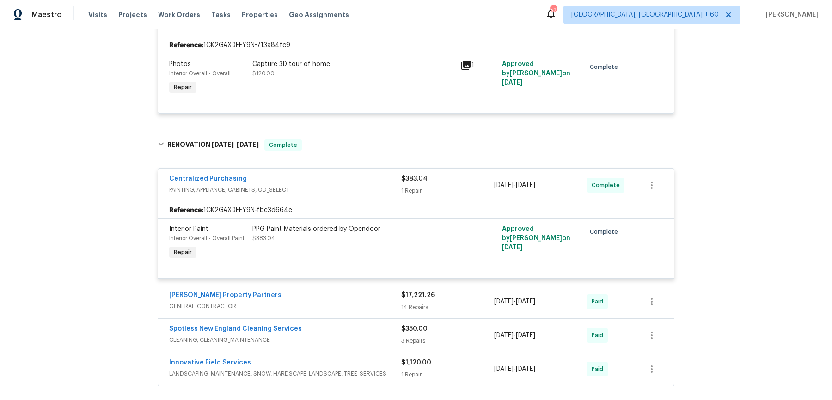
scroll to position [403, 0]
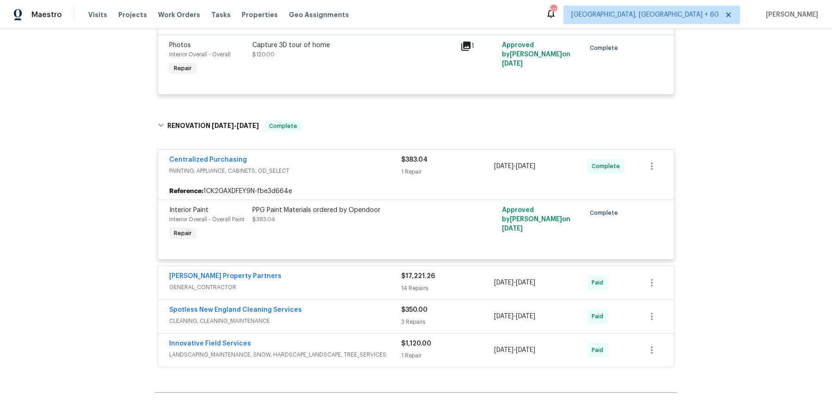
click at [334, 283] on span "GENERAL_CONTRACTOR" at bounding box center [285, 287] width 232 height 9
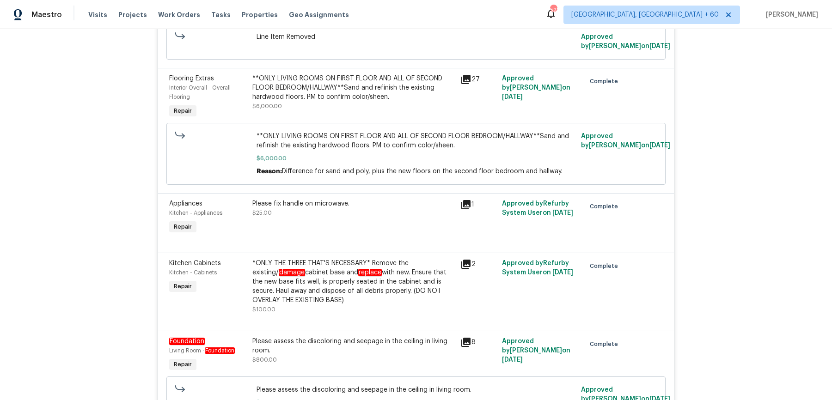
scroll to position [1822, 0]
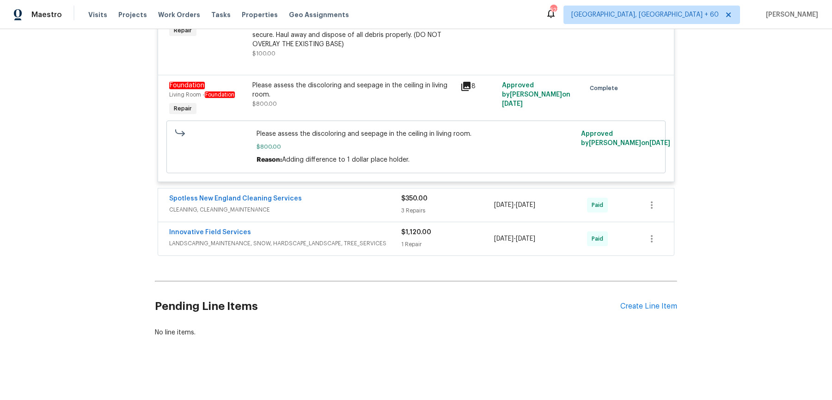
click at [374, 210] on span "CLEANING, CLEANING_MAINTENANCE" at bounding box center [285, 209] width 232 height 9
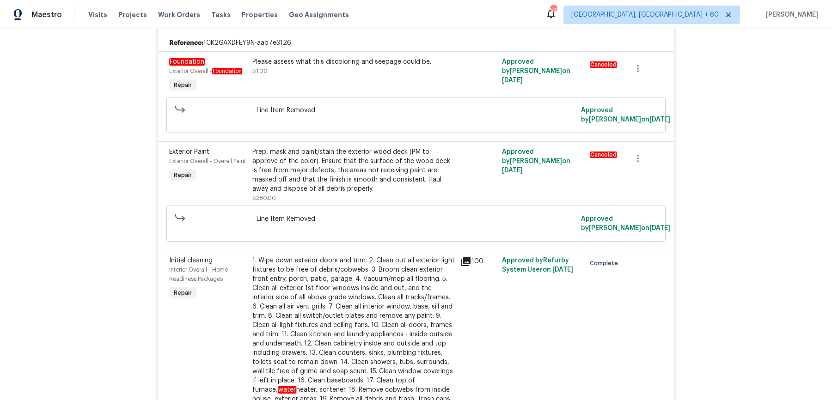
scroll to position [2268, 0]
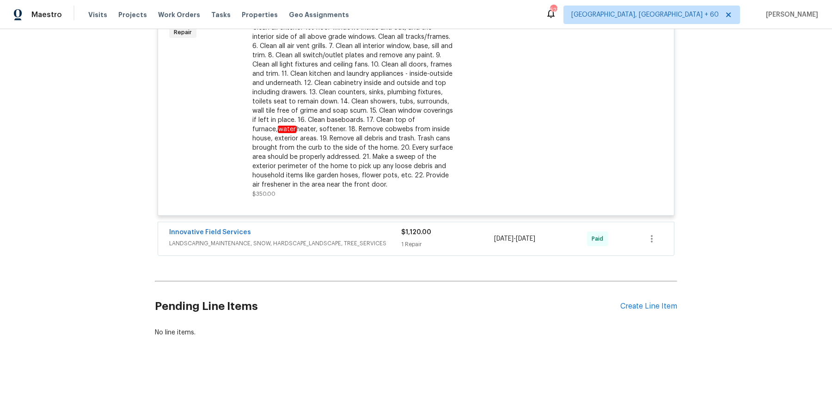
click at [389, 243] on span "LANDSCAPING_MAINTENANCE, SNOW, HARDSCAPE_LANDSCAPE, TREE_SERVICES" at bounding box center [285, 243] width 232 height 9
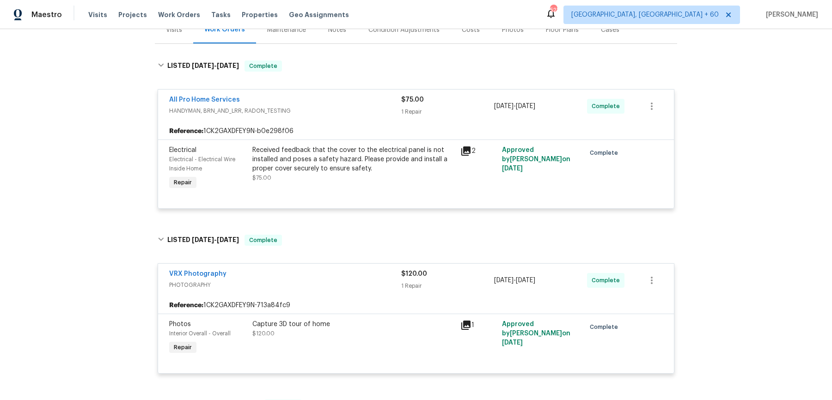
scroll to position [0, 0]
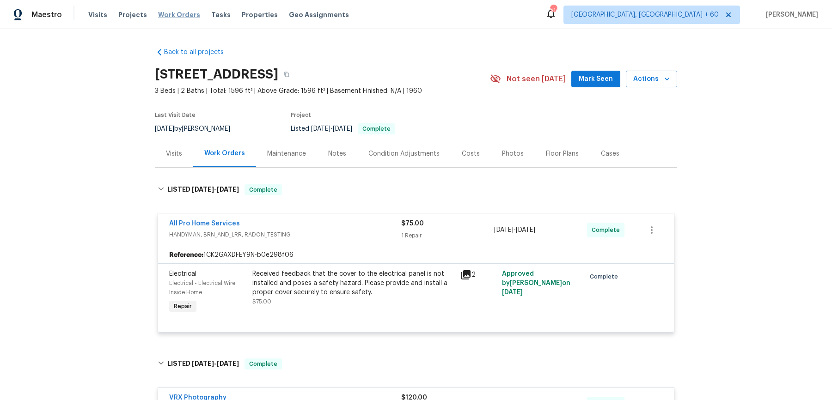
click at [180, 10] on span "Work Orders" at bounding box center [179, 14] width 42 height 9
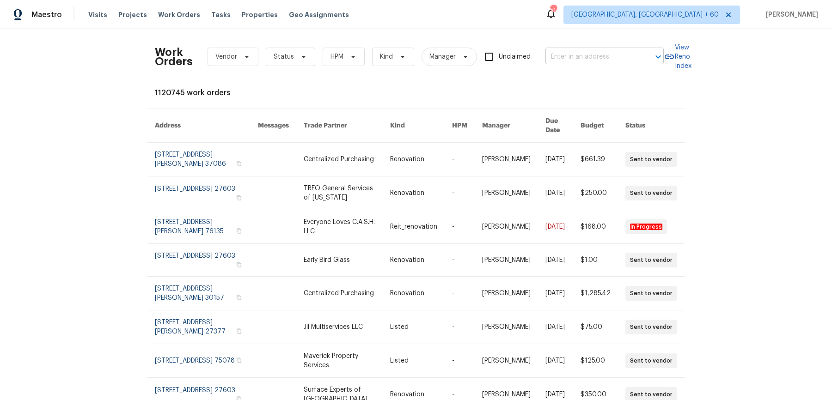
click at [607, 61] on input "text" at bounding box center [591, 57] width 92 height 14
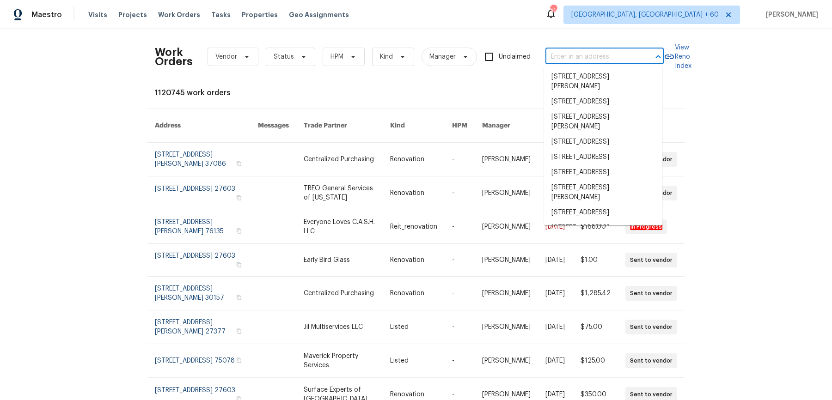
paste input "[STREET_ADDRESS][PERSON_NAME]"
type input "[STREET_ADDRESS][PERSON_NAME]"
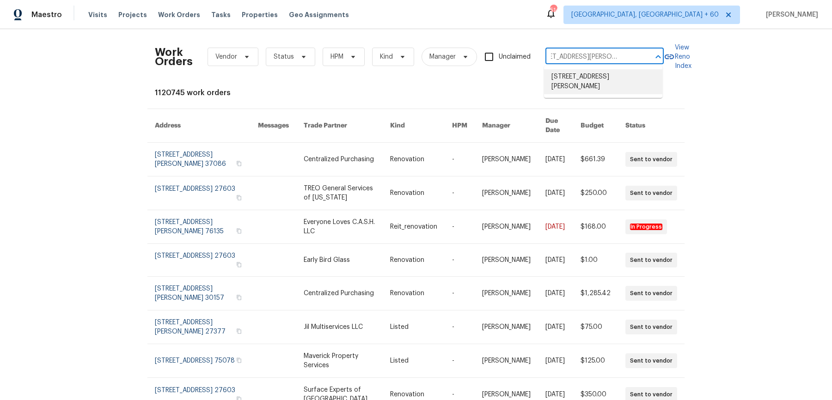
click at [603, 80] on li "[STREET_ADDRESS][PERSON_NAME]" at bounding box center [603, 81] width 118 height 25
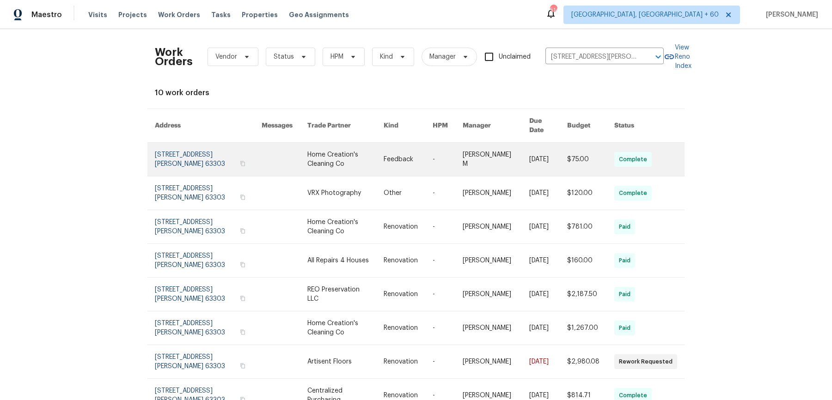
click at [458, 149] on link at bounding box center [447, 159] width 30 height 33
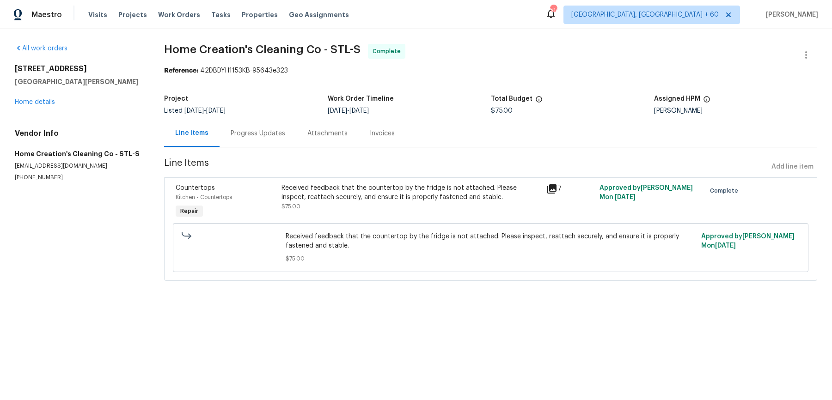
click at [31, 105] on div "[STREET_ADDRESS][PERSON_NAME] Home details" at bounding box center [78, 85] width 127 height 43
click at [34, 101] on link "Home details" at bounding box center [35, 102] width 40 height 6
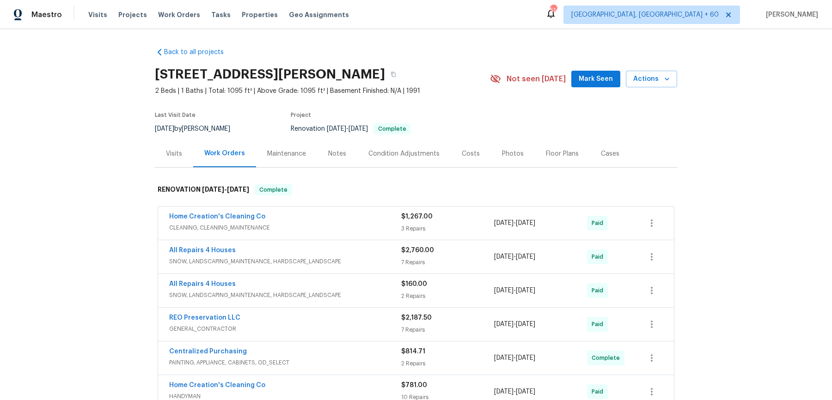
click at [278, 209] on div "Home Creation's Cleaning Co CLEANING, CLEANING_MAINTENANCE $1,267.00 3 Repairs …" at bounding box center [416, 222] width 516 height 33
click at [303, 209] on div "Home Creation's Cleaning Co CLEANING, CLEANING_MAINTENANCE $1,267.00 3 Repairs …" at bounding box center [416, 222] width 516 height 33
click at [324, 228] on span "CLEANING, CLEANING_MAINTENANCE" at bounding box center [285, 227] width 232 height 9
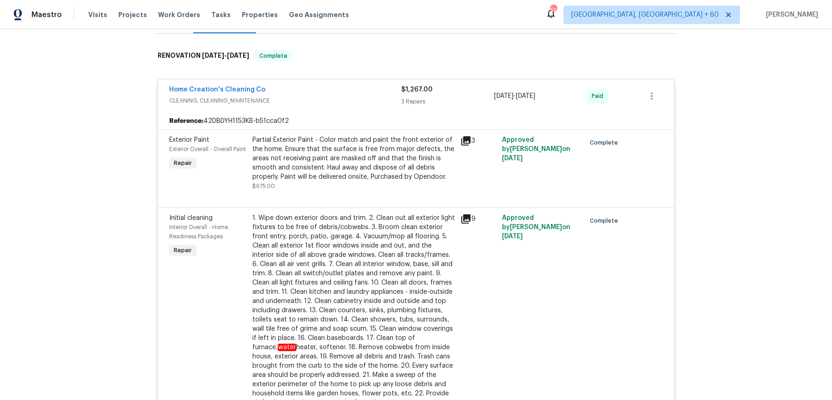
scroll to position [662, 0]
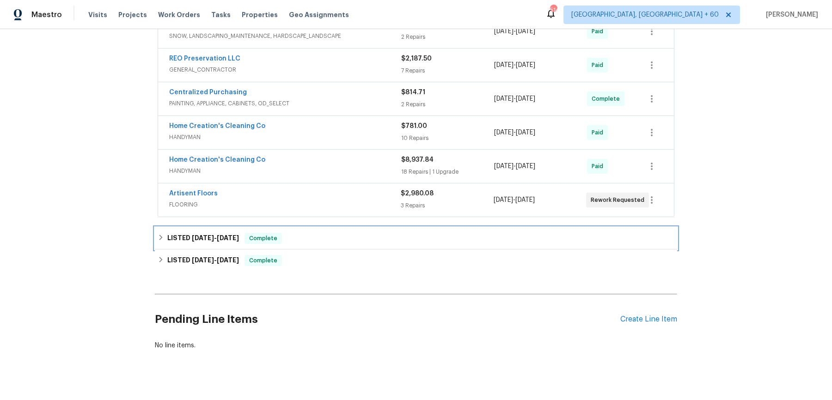
click at [310, 233] on div "LISTED [DATE] - [DATE] Complete" at bounding box center [416, 238] width 516 height 11
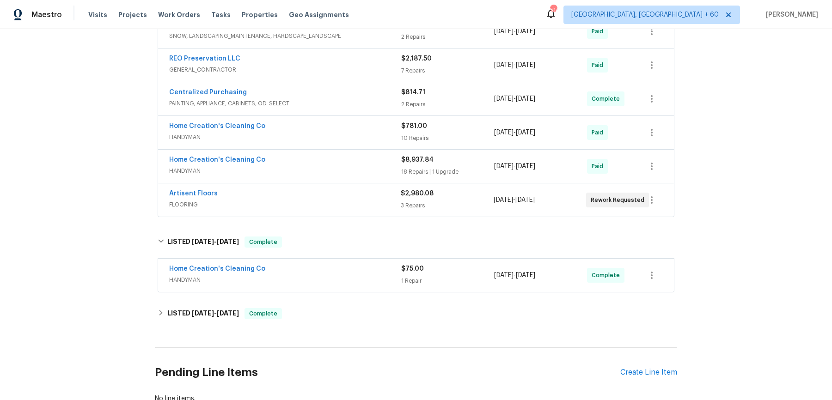
click at [312, 264] on div "Home Creation's Cleaning Co" at bounding box center [285, 269] width 232 height 11
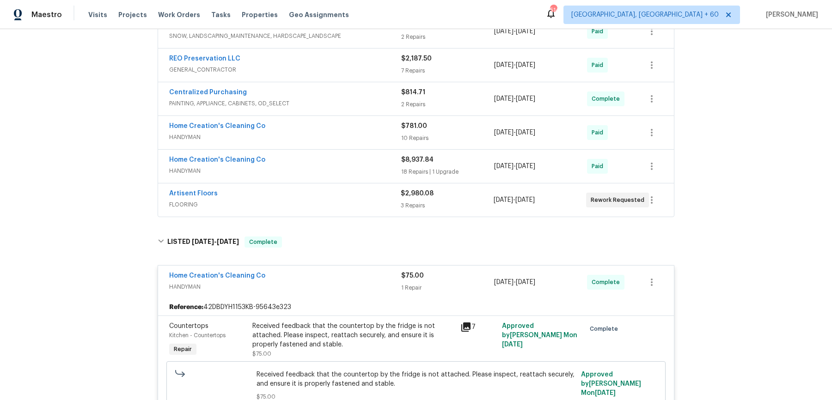
scroll to position [731, 0]
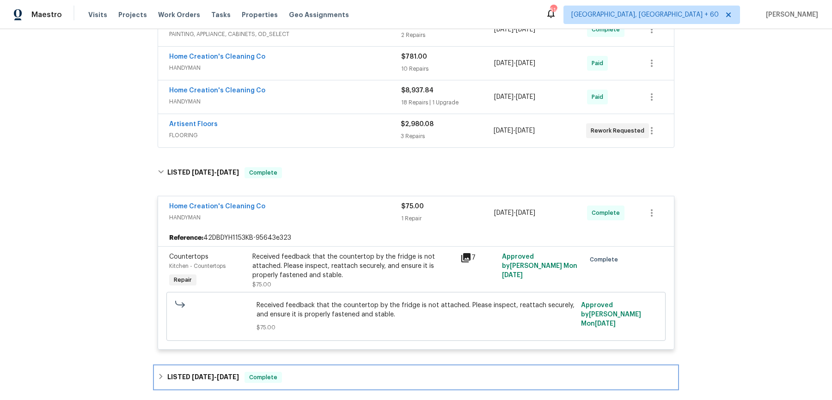
click at [285, 372] on div "LISTED [DATE] - [DATE] Complete" at bounding box center [416, 377] width 516 height 11
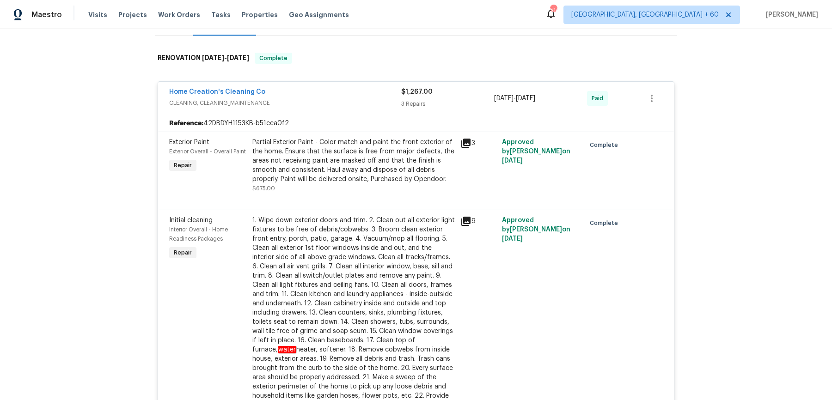
scroll to position [0, 0]
